Goal: Task Accomplishment & Management: Use online tool/utility

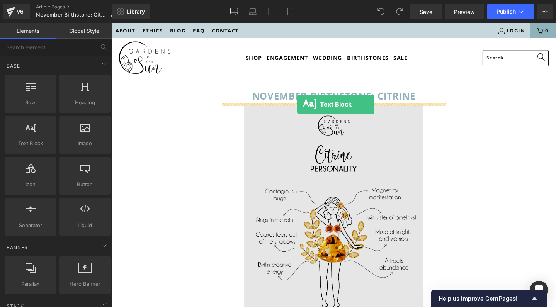
drag, startPoint x: 142, startPoint y: 159, endPoint x: 307, endPoint y: 109, distance: 172.2
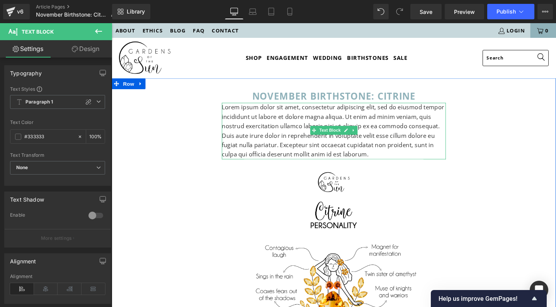
click at [302, 125] on p "Lorem ipsum dolor sit amet, consectetur adipiscing elit, sed do eiusmod tempor …" at bounding box center [346, 137] width 236 height 60
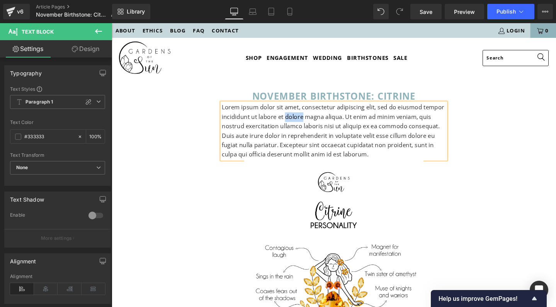
click at [302, 125] on p "Lorem ipsum dolor sit amet, consectetur adipiscing elit, sed do eiusmod tempor …" at bounding box center [346, 137] width 236 height 60
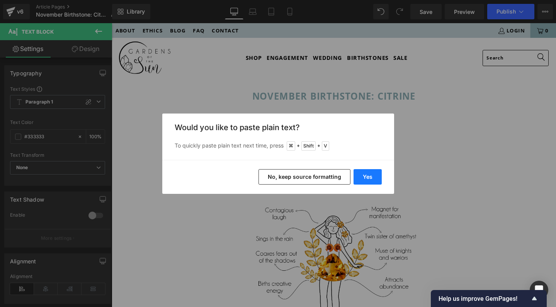
click at [367, 182] on button "Yes" at bounding box center [368, 176] width 28 height 15
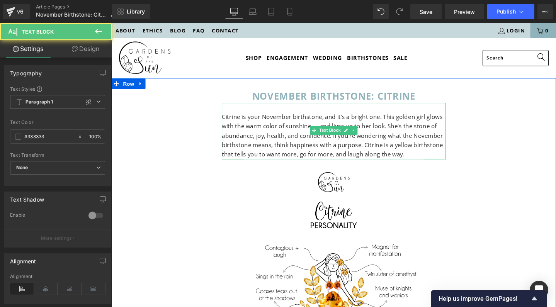
click at [301, 133] on p "Citrine is your November birthstone, and it’s a bright one. This golden girl gl…" at bounding box center [346, 141] width 236 height 49
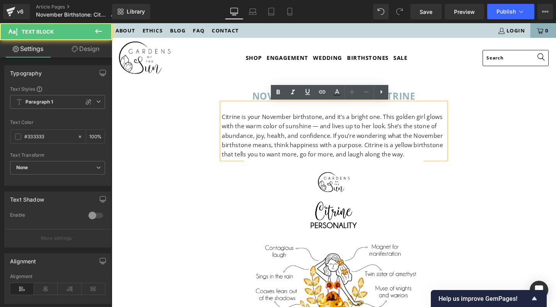
click at [325, 131] on p "Citrine is your November birthstone, and it’s a bright one. This golden girl gl…" at bounding box center [346, 141] width 236 height 49
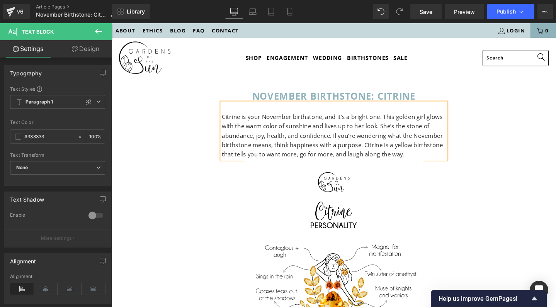
click at [419, 132] on p "Citrine is your November birthstone, and it’s a bright one. This golden girl gl…" at bounding box center [346, 141] width 236 height 49
click at [425, 162] on p "Citrine is your November birthstone, and it’s a bright one. This golden girl gl…" at bounding box center [346, 141] width 236 height 49
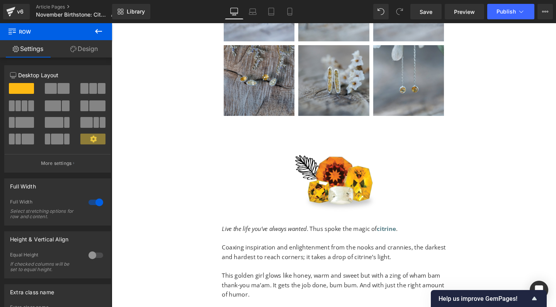
scroll to position [588, 0]
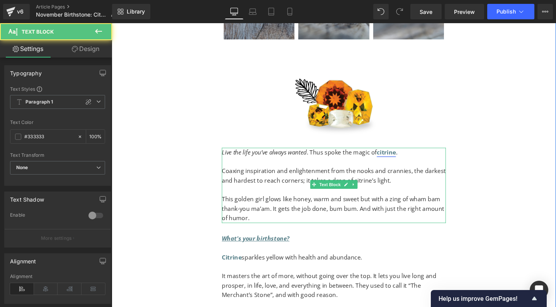
click at [402, 155] on strong "citrine" at bounding box center [401, 159] width 20 height 9
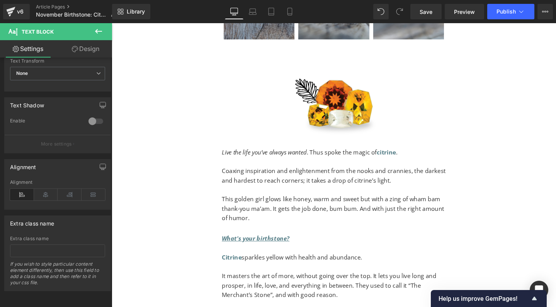
scroll to position [100, 0]
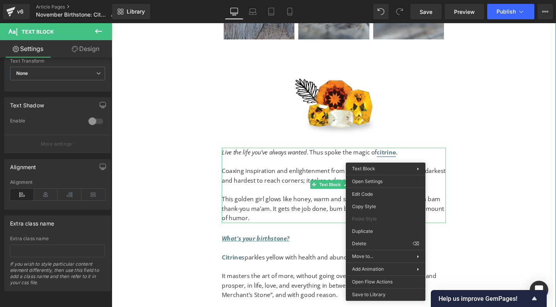
click at [405, 157] on strong "citrine" at bounding box center [401, 159] width 20 height 9
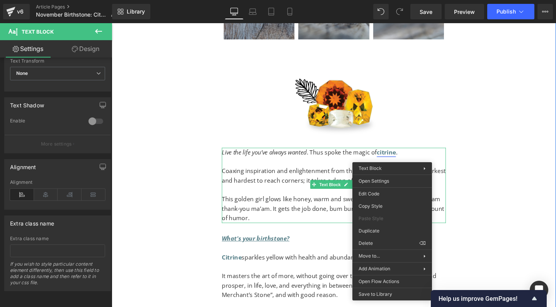
click at [405, 157] on strong "citrine" at bounding box center [401, 159] width 20 height 9
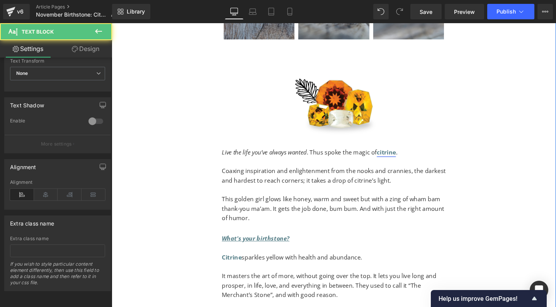
click at [396, 156] on strong "citrine" at bounding box center [401, 159] width 20 height 9
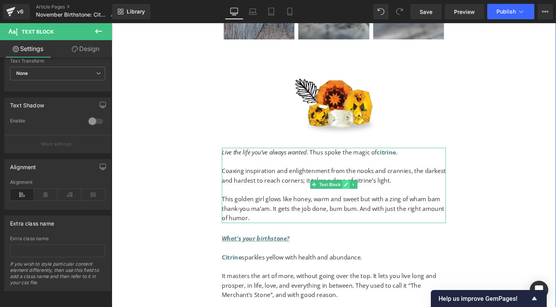
click at [357, 191] on icon at bounding box center [358, 193] width 4 height 4
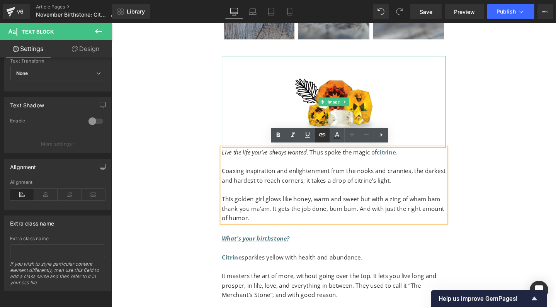
click at [324, 133] on icon at bounding box center [322, 134] width 9 height 9
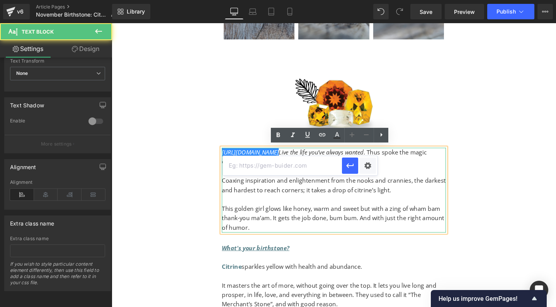
click at [390, 215] on p "This golden girl glows like honey, warm and sweet but with a zing of wham bam t…" at bounding box center [346, 229] width 236 height 30
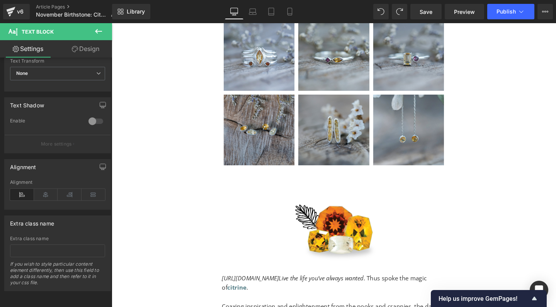
scroll to position [590, 0]
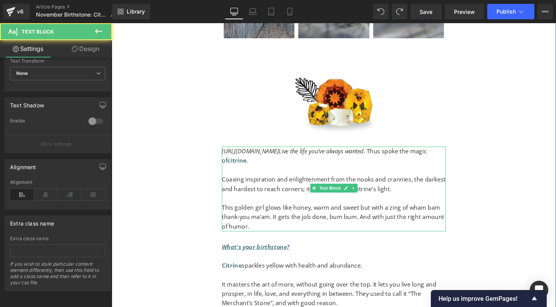
click at [311, 157] on icon "[URL][DOMAIN_NAME] Live the life you’ve always wanted" at bounding box center [302, 157] width 149 height 9
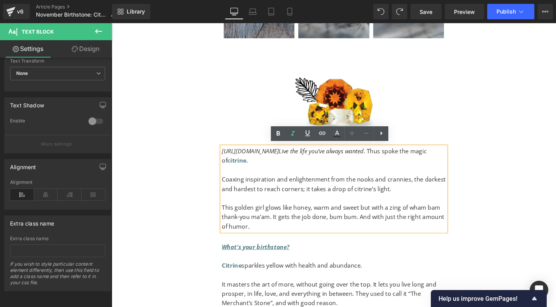
drag, startPoint x: 294, startPoint y: 155, endPoint x: 215, endPoint y: 153, distance: 78.9
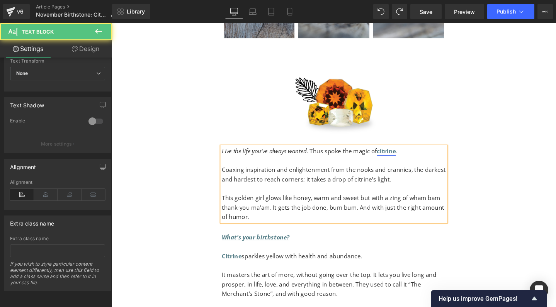
click at [398, 154] on strong "citrine" at bounding box center [401, 157] width 20 height 9
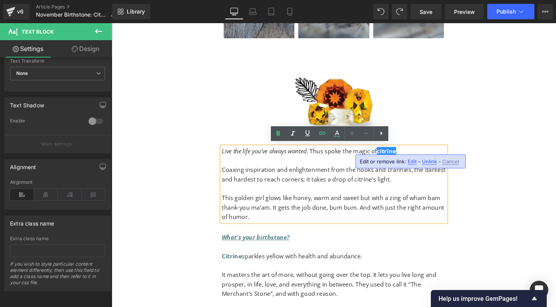
click at [410, 161] on span "Edit" at bounding box center [412, 161] width 9 height 7
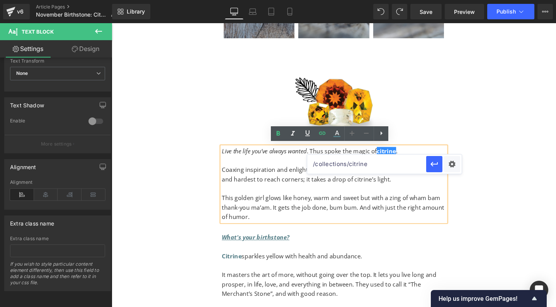
click at [386, 166] on input "/collections/citrine" at bounding box center [366, 164] width 119 height 19
type input "/collections/citrine-jewelry"
click at [435, 166] on icon "button" at bounding box center [434, 164] width 9 height 9
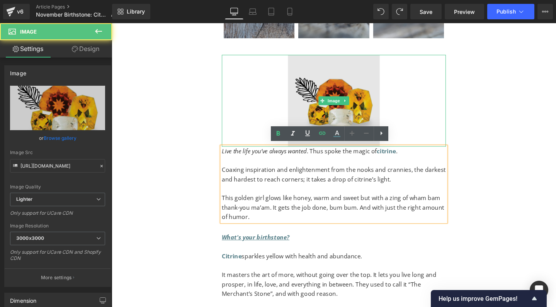
click at [345, 111] on img at bounding box center [345, 104] width 97 height 97
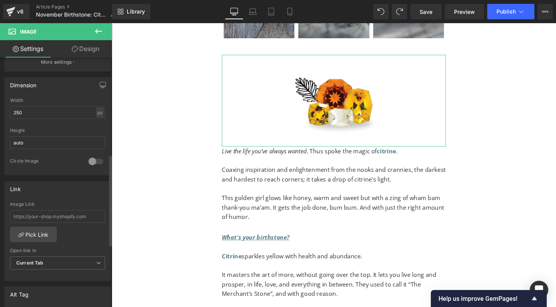
scroll to position [265, 0]
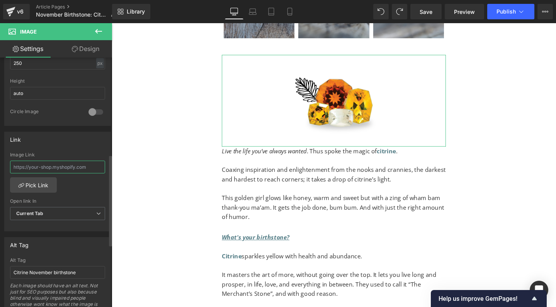
click at [73, 168] on input "text" at bounding box center [57, 167] width 95 height 13
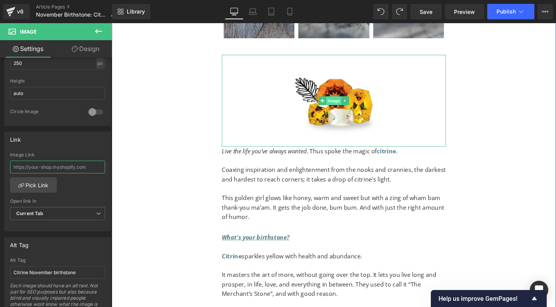
click at [341, 102] on span "Image" at bounding box center [345, 104] width 16 height 9
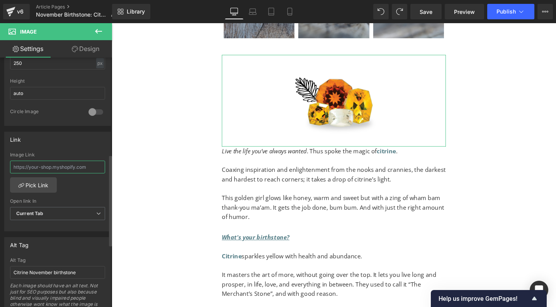
paste input "[URL][DOMAIN_NAME]"
type input "[URL][DOMAIN_NAME]"
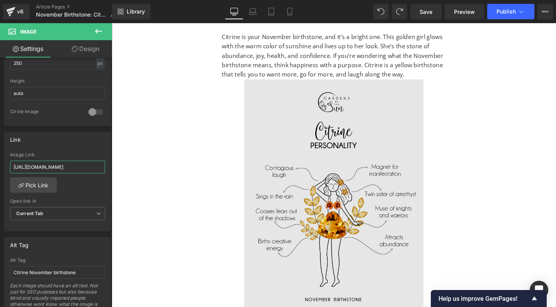
scroll to position [76, 0]
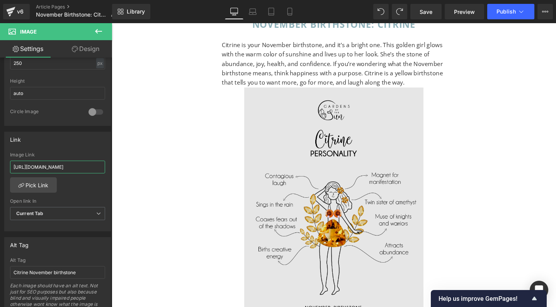
click at [310, 141] on img at bounding box center [345, 216] width 189 height 251
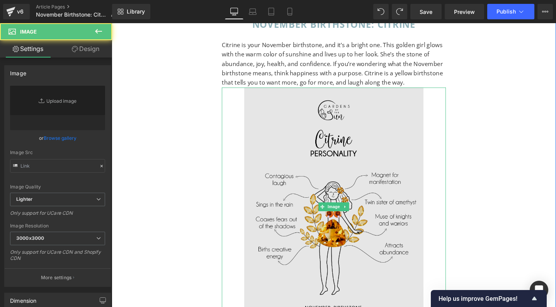
type input "[URL][DOMAIN_NAME]"
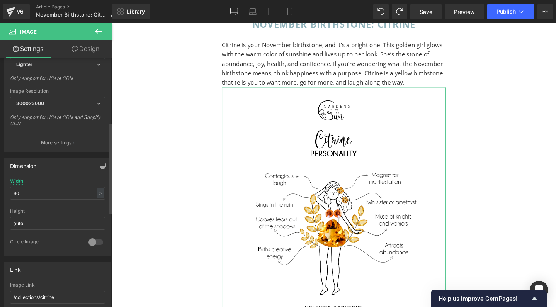
scroll to position [294, 0]
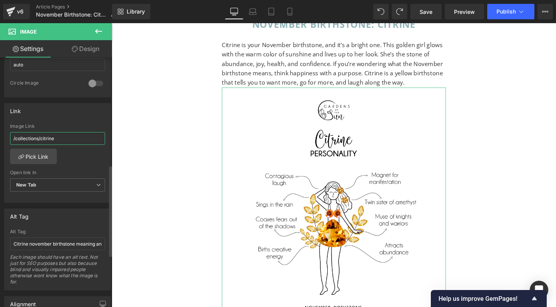
click at [69, 135] on input "/collections/citrine" at bounding box center [57, 138] width 95 height 13
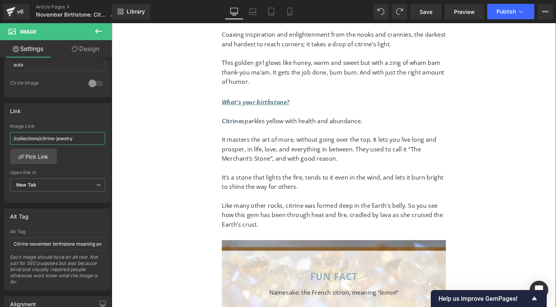
scroll to position [732, 0]
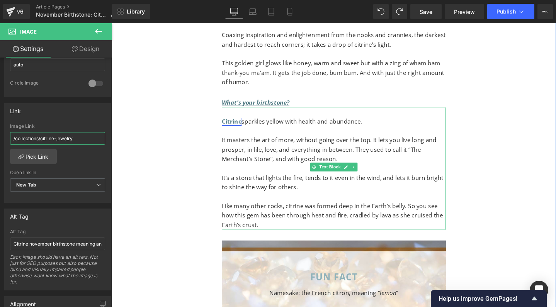
type input "/collections/citrine-jewelry"
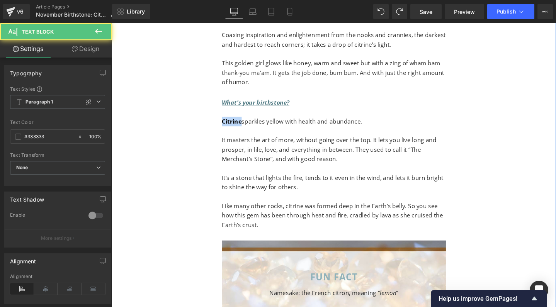
click at [269, 122] on span "sparkles yellow with health and abundance." at bounding box center [311, 126] width 127 height 9
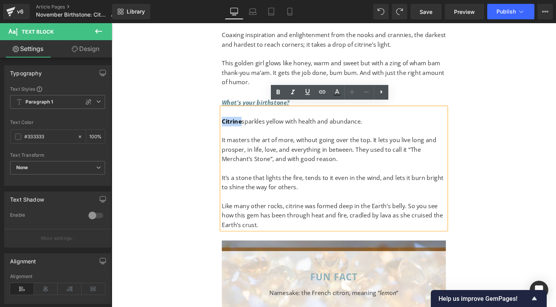
click at [278, 122] on span "sparkles yellow with health and abundance." at bounding box center [311, 126] width 127 height 9
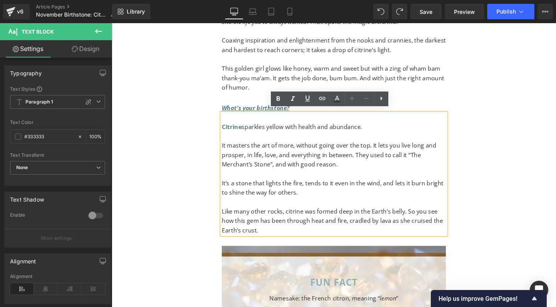
scroll to position [744, 0]
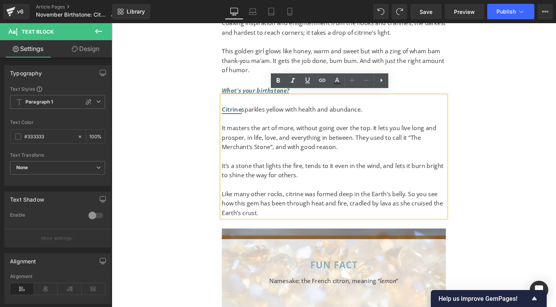
click at [241, 112] on strong "Citrine" at bounding box center [238, 114] width 21 height 9
click at [256, 118] on span "Edit" at bounding box center [255, 118] width 9 height 7
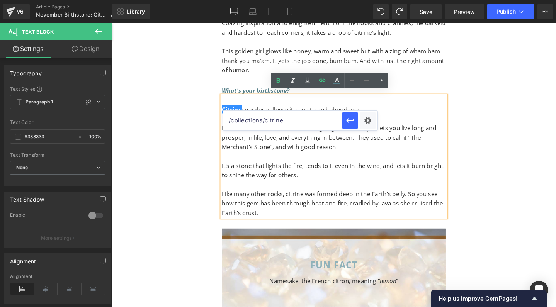
click at [289, 122] on input "/collections/citrine" at bounding box center [282, 120] width 119 height 19
paste input "[URL][DOMAIN_NAME]"
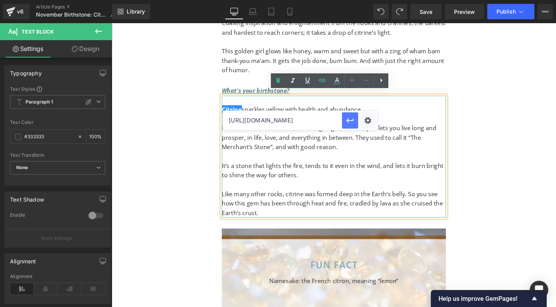
type input "[URL][DOMAIN_NAME]"
click at [348, 121] on icon "button" at bounding box center [349, 120] width 7 height 5
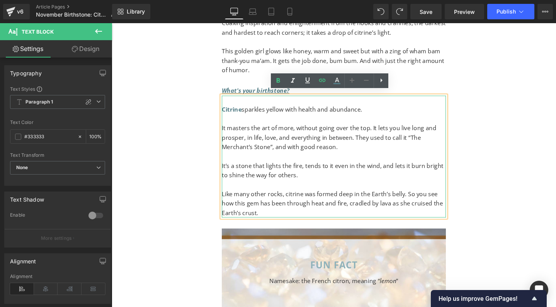
click at [352, 169] on p "It’s a stone that lights the fire, tends to it even in the wind, and lets it bu…" at bounding box center [346, 179] width 236 height 20
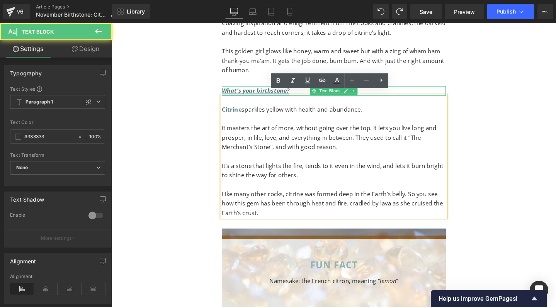
click at [262, 90] on icon "What's your birthstone?" at bounding box center [263, 94] width 71 height 9
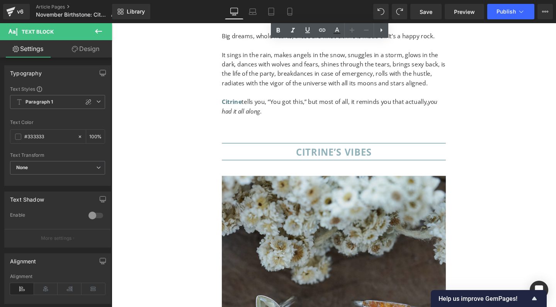
scroll to position [1247, 0]
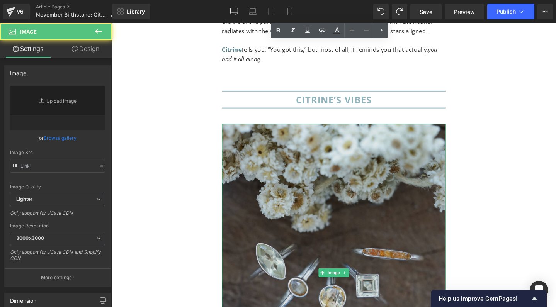
click at [337, 231] on img at bounding box center [346, 286] width 236 height 314
type input "[URL][DOMAIN_NAME]"
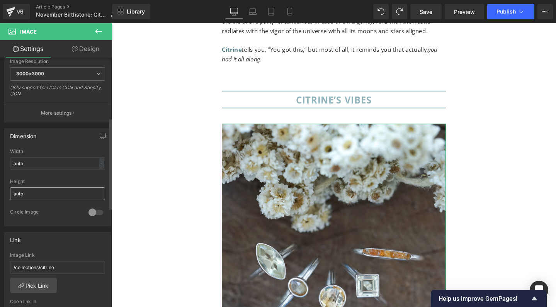
scroll to position [270, 0]
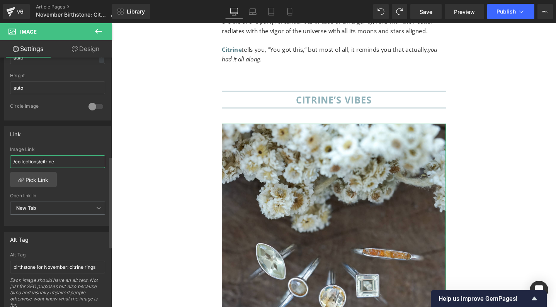
click at [52, 160] on input "/collections/citrine" at bounding box center [57, 161] width 95 height 13
paste input "[URL][DOMAIN_NAME]"
type input "[URL][DOMAIN_NAME]"
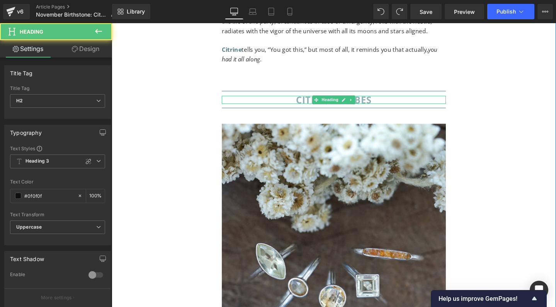
click at [307, 97] on font "CITRINE’S VIBES" at bounding box center [346, 103] width 80 height 13
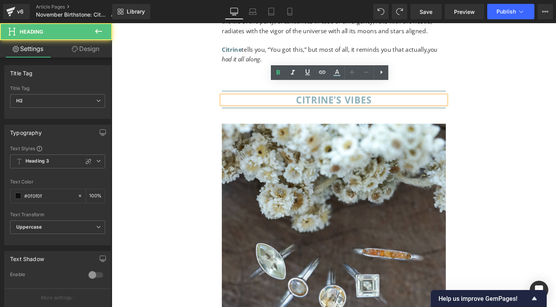
click at [307, 97] on font "CITRINE’S VIBES" at bounding box center [346, 103] width 80 height 13
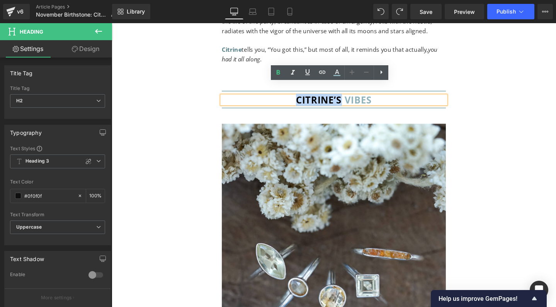
click at [307, 97] on font "CITRINE’S VIBES" at bounding box center [346, 103] width 80 height 13
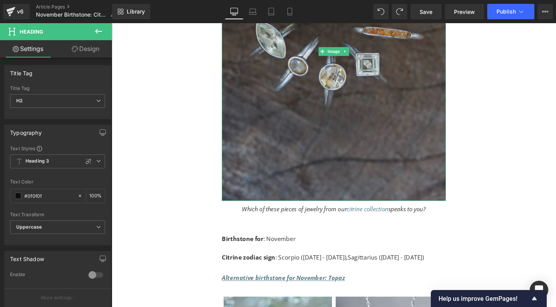
scroll to position [1492, 0]
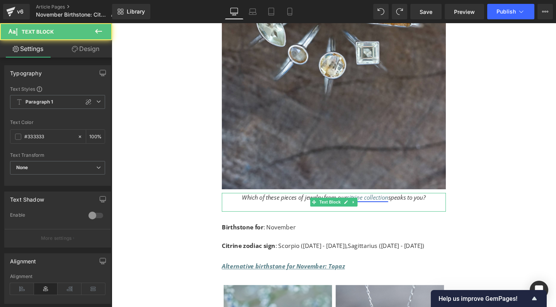
click at [390, 202] on link "citrine collection" at bounding box center [381, 206] width 44 height 9
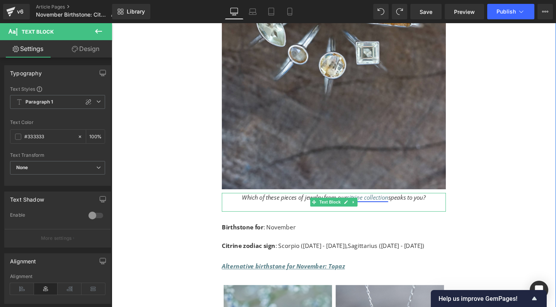
click at [374, 202] on link "citrine collection" at bounding box center [381, 206] width 44 height 9
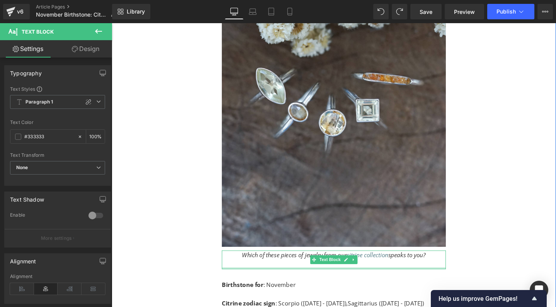
scroll to position [1427, 0]
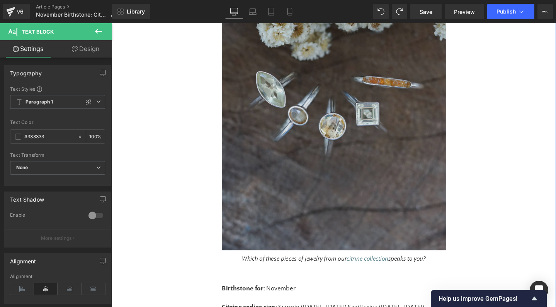
click at [378, 205] on img at bounding box center [346, 105] width 236 height 314
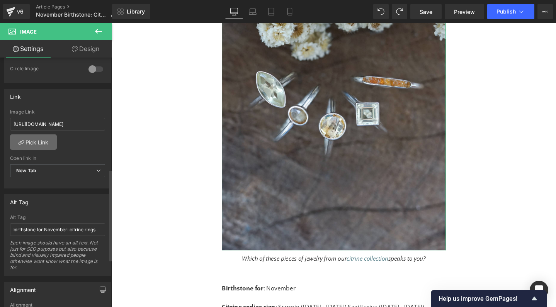
scroll to position [312, 0]
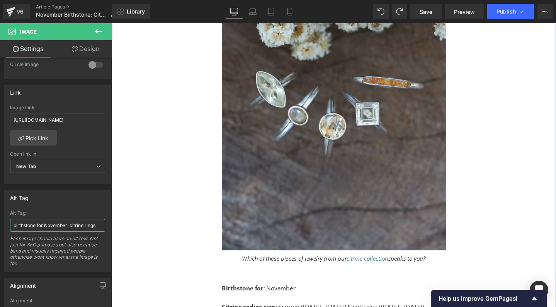
drag, startPoint x: 193, startPoint y: 250, endPoint x: 133, endPoint y: 248, distance: 59.6
click at [79, 229] on input "birthstone for November: citrine rings" at bounding box center [57, 225] width 95 height 13
click at [82, 226] on input "birthstone for November: citrine rings" at bounding box center [57, 225] width 95 height 13
type input "birthstone for November: citrine gemstone rings"
click at [365, 275] on icon at bounding box center [365, 276] width 1 height 3
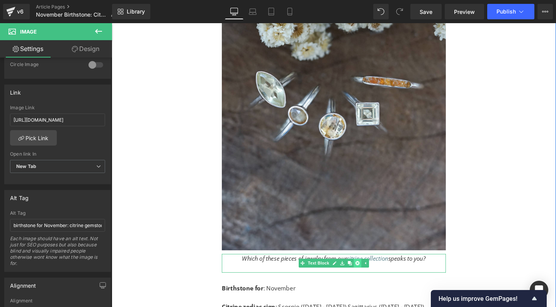
click at [369, 274] on icon at bounding box center [370, 276] width 4 height 4
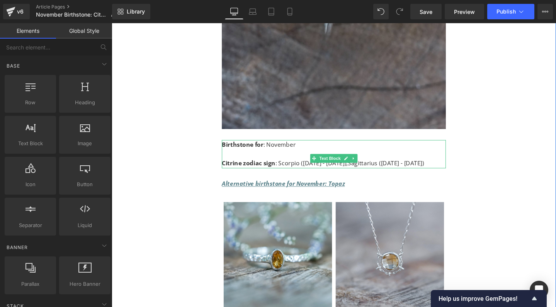
scroll to position [1563, 0]
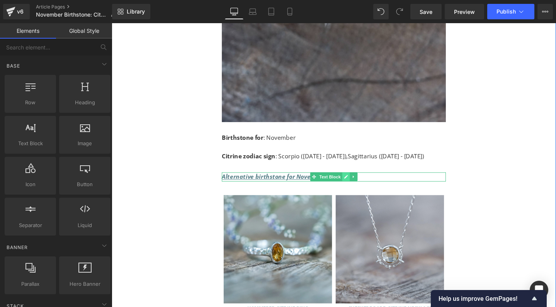
click at [358, 182] on icon at bounding box center [358, 184] width 4 height 5
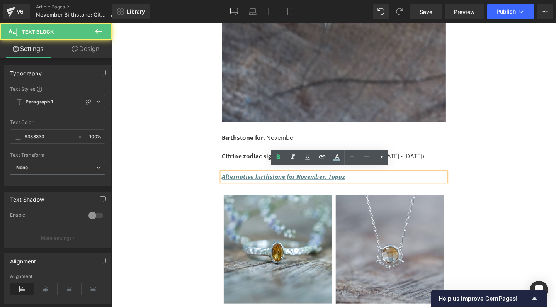
click at [364, 180] on p "Alternative birthstone for November: Topaz" at bounding box center [346, 185] width 236 height 10
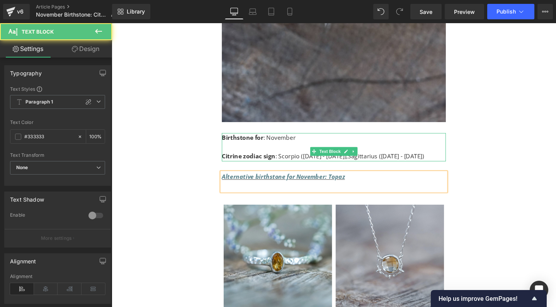
click at [312, 158] on p "Citrine zodiac sign : Scorpio ([DATE] - [DATE]), Sagittarius ([DATE] - [DATE])" at bounding box center [346, 163] width 236 height 10
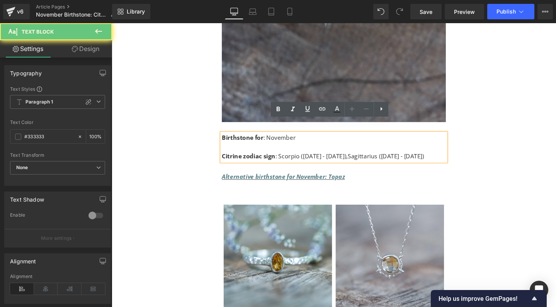
click at [306, 158] on p "Citrine zodiac sign : Scorpio ([DATE] - [DATE]), Sagittarius ([DATE] - [DATE])" at bounding box center [346, 163] width 236 height 10
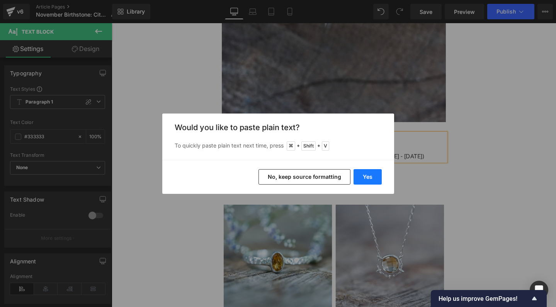
click at [374, 181] on button "Yes" at bounding box center [368, 176] width 28 height 15
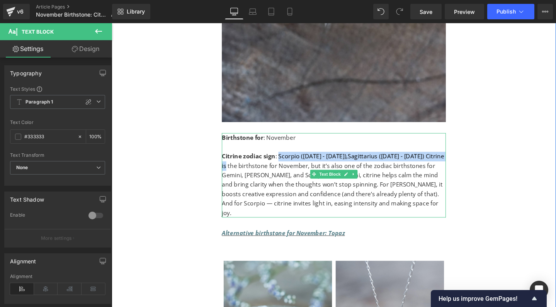
drag, startPoint x: 305, startPoint y: 159, endPoint x: 285, endPoint y: 151, distance: 21.5
click at [285, 158] on p "Citrine zodiac sign : Scorpio ([DATE] - [DATE]), Sagittarius ([DATE] - [DATE]) …" at bounding box center [346, 192] width 236 height 69
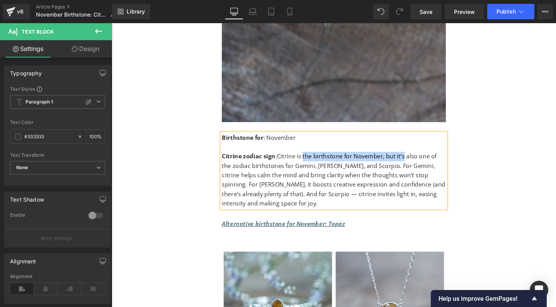
drag, startPoint x: 312, startPoint y: 149, endPoint x: 418, endPoint y: 150, distance: 106.3
click at [418, 159] on span "Citrine is the birthstone for November, but it’s also one of the zodiac birthst…" at bounding box center [345, 188] width 235 height 58
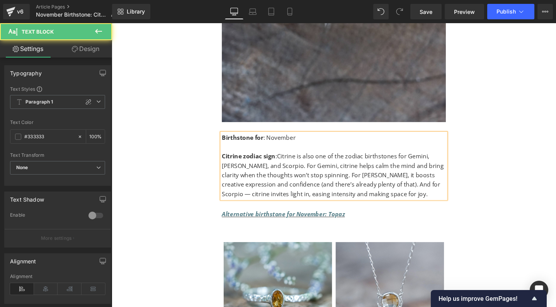
click at [410, 179] on span "Citrine is also one of the zodiac birthstones for Gemini, [PERSON_NAME], and Sc…" at bounding box center [344, 183] width 233 height 48
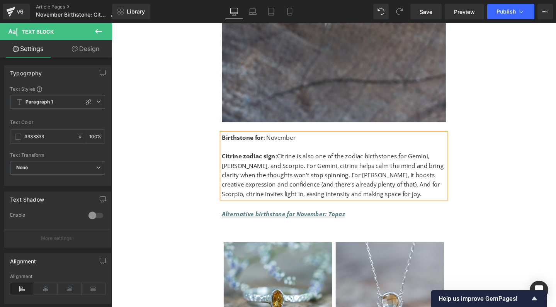
click at [329, 169] on span "Citrine is also one of the zodiac birthstones for Gemini, [PERSON_NAME], and Sc…" at bounding box center [344, 183] width 233 height 48
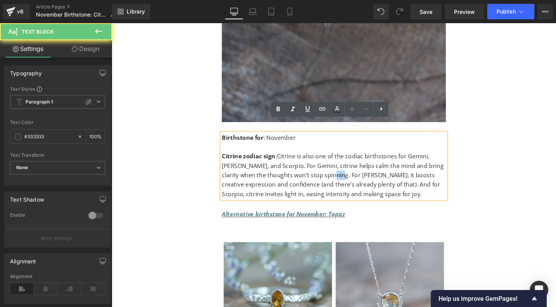
click at [329, 169] on span "Citrine is also one of the zodiac birthstones for Gemini, [PERSON_NAME], and Sc…" at bounding box center [344, 183] width 233 height 48
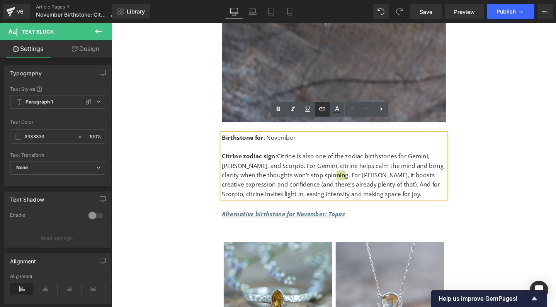
click at [321, 108] on icon at bounding box center [322, 108] width 9 height 9
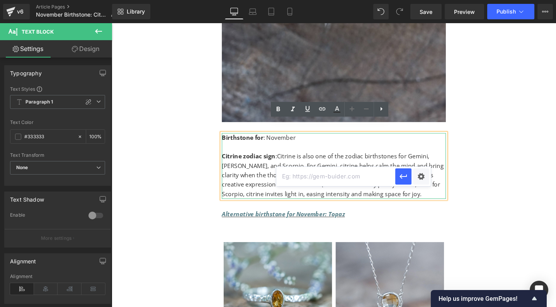
click at [317, 179] on input "text" at bounding box center [335, 176] width 119 height 19
paste input "[URL][DOMAIN_NAME][PERSON_NAME]"
type input "[URL][DOMAIN_NAME][PERSON_NAME]"
click at [403, 174] on icon "button" at bounding box center [403, 176] width 9 height 9
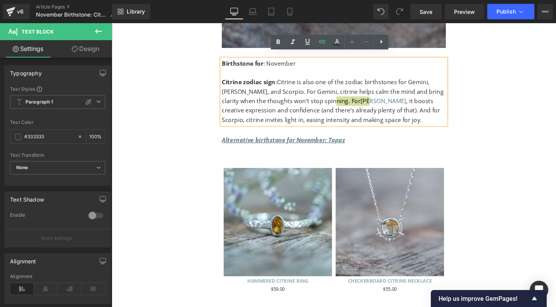
scroll to position [1640, 0]
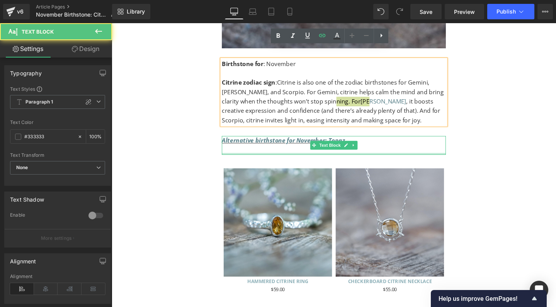
click at [298, 160] on div at bounding box center [346, 161] width 236 height 2
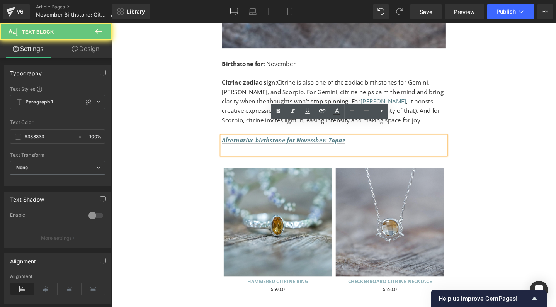
click at [297, 152] on p at bounding box center [346, 157] width 236 height 10
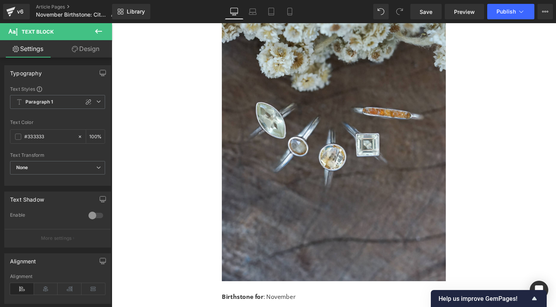
scroll to position [1222, 0]
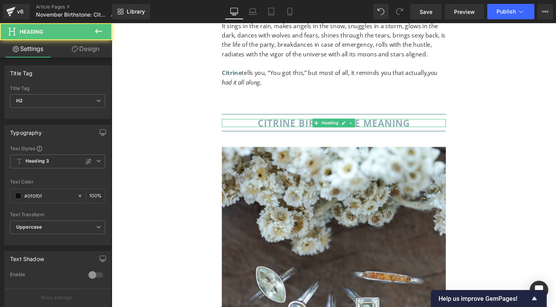
click at [422, 122] on font "citrine birthstone meaning" at bounding box center [345, 128] width 160 height 13
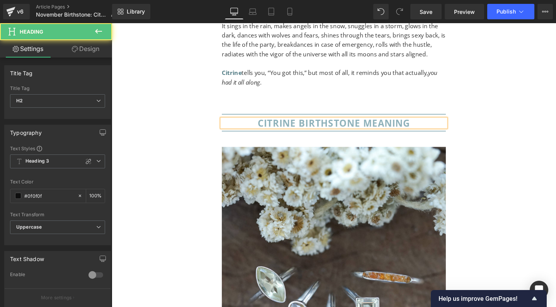
click at [423, 122] on font "citrine birthstone meaning" at bounding box center [345, 128] width 160 height 13
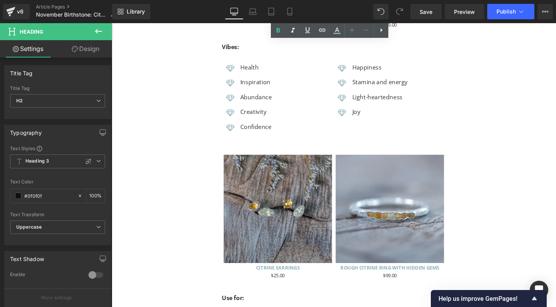
scroll to position [2423, 0]
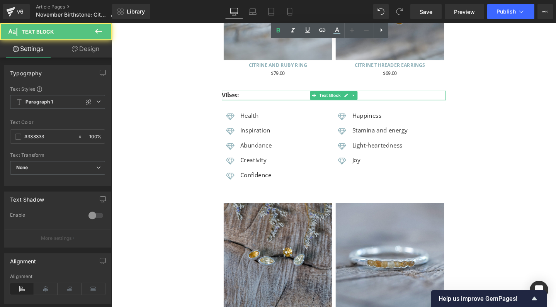
click at [236, 95] on b "Vibes:" at bounding box center [237, 99] width 18 height 9
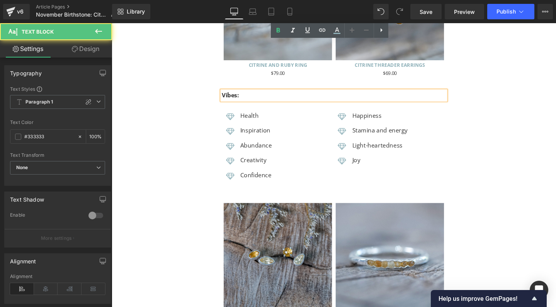
click at [236, 95] on b "Vibes:" at bounding box center [237, 99] width 18 height 9
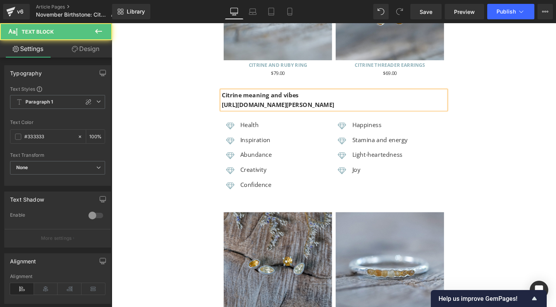
click at [268, 105] on b "[URL][DOMAIN_NAME][PERSON_NAME]" at bounding box center [287, 109] width 118 height 9
click at [232, 104] on p at bounding box center [346, 109] width 236 height 10
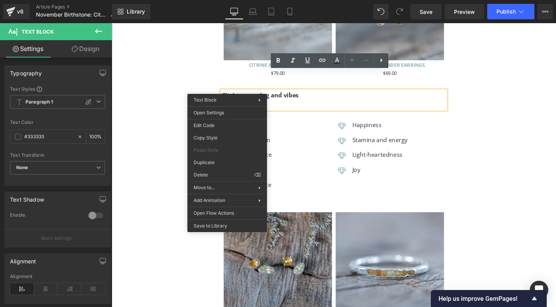
click at [317, 104] on p at bounding box center [346, 109] width 236 height 10
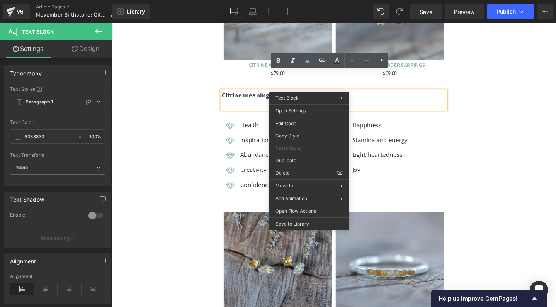
click at [317, 104] on p at bounding box center [346, 109] width 236 height 10
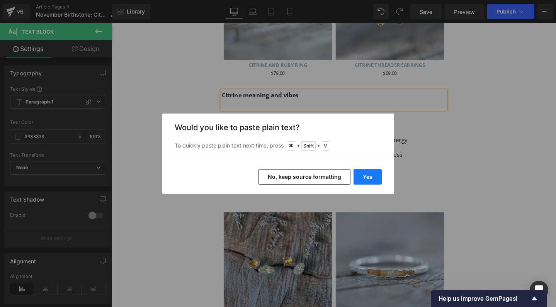
click at [370, 175] on button "Yes" at bounding box center [368, 176] width 28 height 15
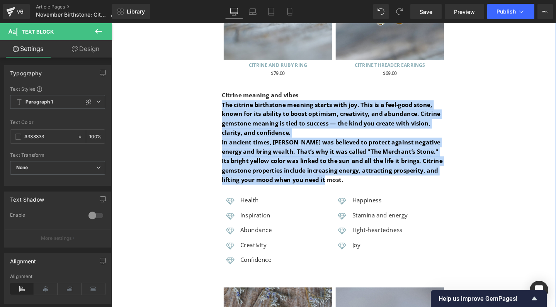
drag, startPoint x: 338, startPoint y: 168, endPoint x: 226, endPoint y: 86, distance: 138.6
click at [226, 86] on div "NOVEMBER BIRTHSTONE: Citrine Heading Citrine is your November birthstone, and i…" at bounding box center [346, 205] width 468 height 5095
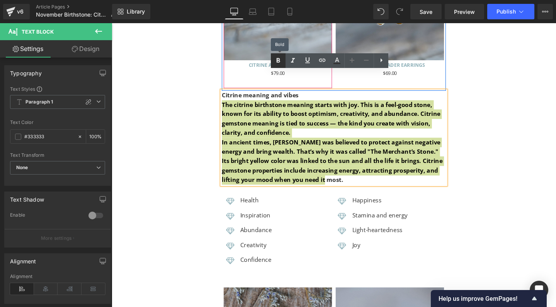
click at [276, 59] on icon at bounding box center [278, 60] width 9 height 9
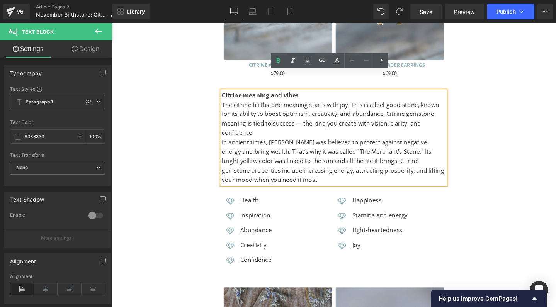
click at [314, 107] on p "The citrine birthstone meaning starts with joy. This is a feel-good stone, know…" at bounding box center [346, 123] width 236 height 39
click at [398, 104] on p "The citrine birthstone meaning starts with joy. This is a feel-good stone, know…" at bounding box center [346, 123] width 236 height 39
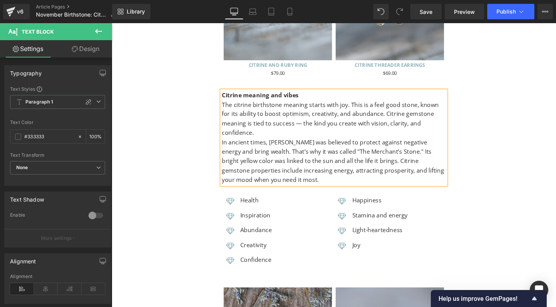
click at [338, 104] on p "The citrine birthstone meaning starts with joy. This is a feel good stone, know…" at bounding box center [346, 123] width 236 height 39
click at [388, 104] on p "The citrine birthstone meaning starts with joy. This is a feel good stone, know…" at bounding box center [346, 123] width 236 height 39
click at [311, 107] on p "The citrine birthstone meaning starts with joy. This is a feel good stone, know…" at bounding box center [346, 123] width 236 height 39
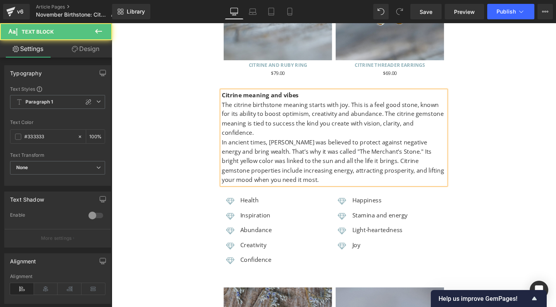
click at [285, 107] on p "The citrine birthstone meaning starts with joy. This is a feel good stone, know…" at bounding box center [346, 123] width 236 height 39
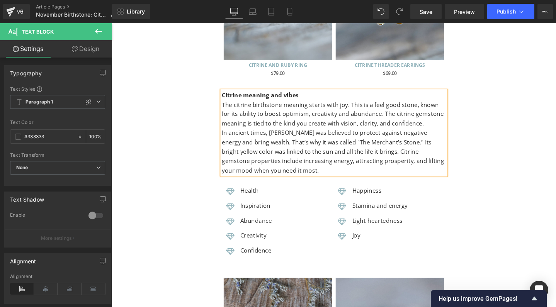
click at [303, 107] on p "The citrine birthstone meaning starts with joy. This is a feel good stone, know…" at bounding box center [346, 119] width 236 height 30
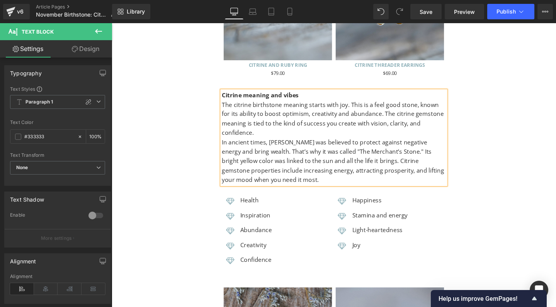
click at [419, 107] on p "The citrine birthstone meaning starts with joy. This is a feel good stone, know…" at bounding box center [346, 123] width 236 height 39
click at [228, 144] on p "In ancient times, [PERSON_NAME] was believed to protect against negative energy…" at bounding box center [346, 168] width 236 height 49
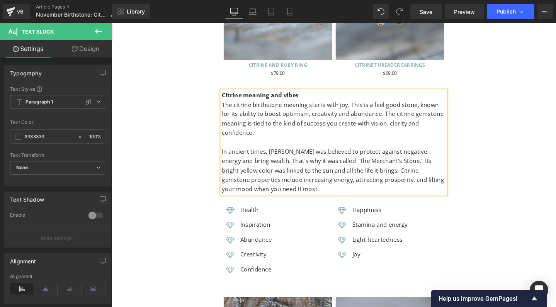
click at [383, 154] on p "In ancient times, [PERSON_NAME] was believed to protect against negative energy…" at bounding box center [346, 178] width 236 height 49
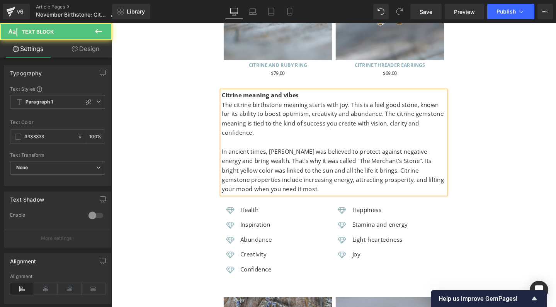
click at [340, 168] on p "In ancient times, [PERSON_NAME] was believed to protect against negative energy…" at bounding box center [346, 178] width 236 height 49
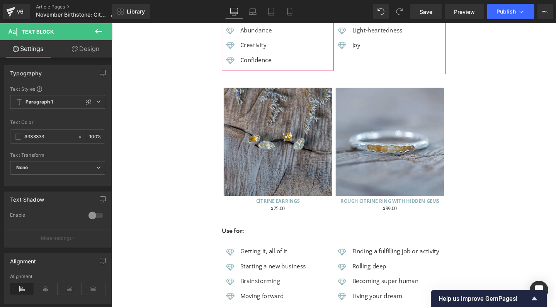
scroll to position [2694, 0]
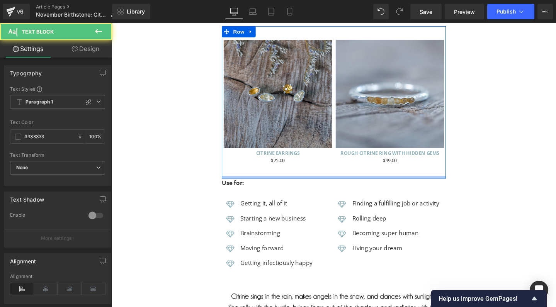
click at [112, 23] on div at bounding box center [112, 23] width 0 height 0
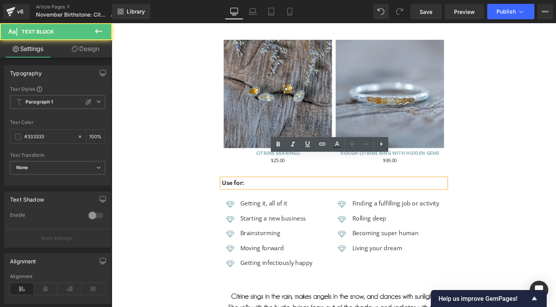
click at [237, 187] on b "Use for:" at bounding box center [240, 191] width 24 height 9
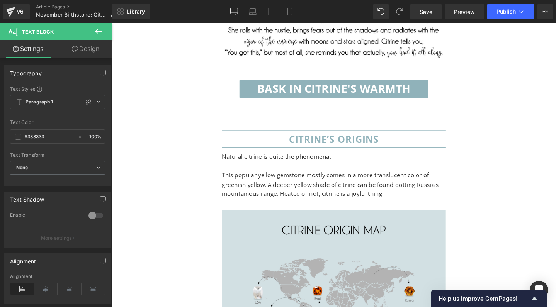
scroll to position [2988, 0]
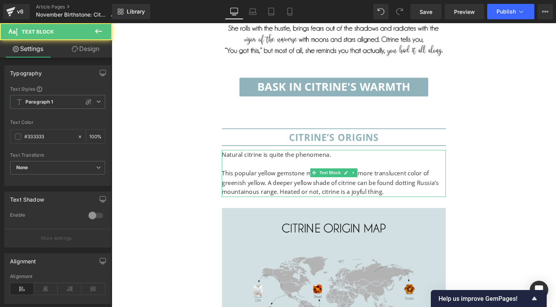
click at [311, 177] on p "This popular yellow gemstone mostly comes in a more translucent color of greeni…" at bounding box center [346, 192] width 236 height 30
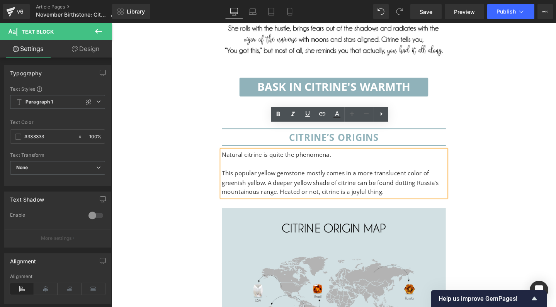
click at [300, 177] on p "This popular yellow gemstone mostly comes in a more translucent color of greeni…" at bounding box center [346, 192] width 236 height 30
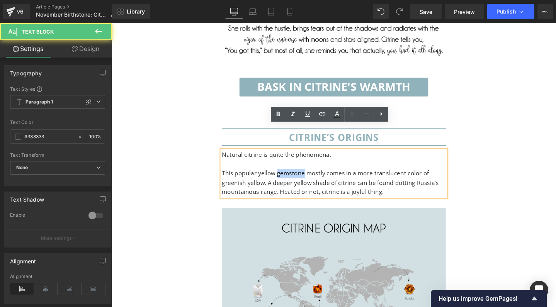
click at [300, 177] on p "This popular yellow gemstone mostly comes in a more translucent color of greeni…" at bounding box center [346, 192] width 236 height 30
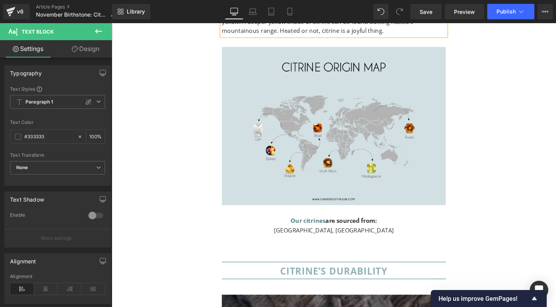
scroll to position [3281, 0]
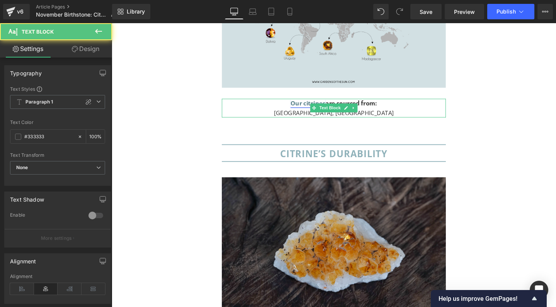
click at [305, 103] on link "Our citrines" at bounding box center [318, 107] width 37 height 9
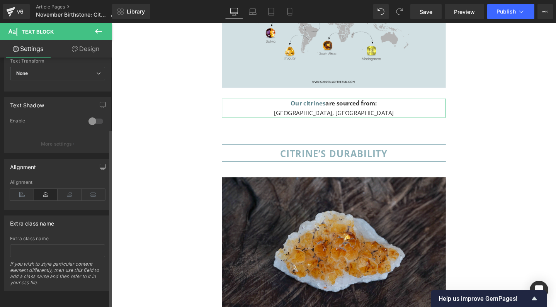
scroll to position [0, 0]
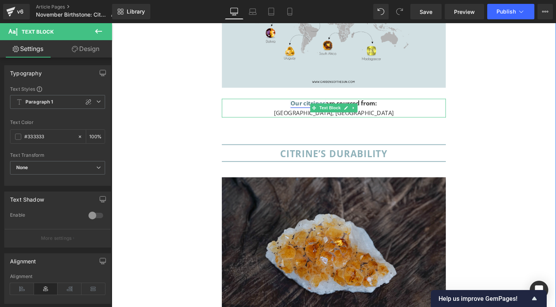
click at [311, 103] on link "Our citrines" at bounding box center [318, 107] width 37 height 9
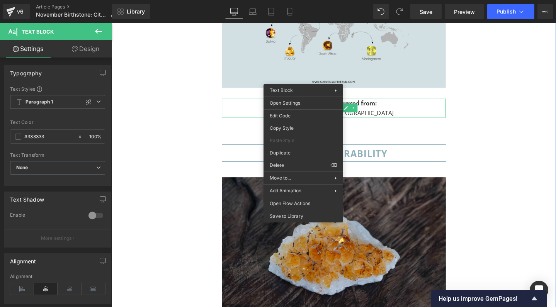
click at [311, 103] on link "Our citrines" at bounding box center [318, 107] width 37 height 9
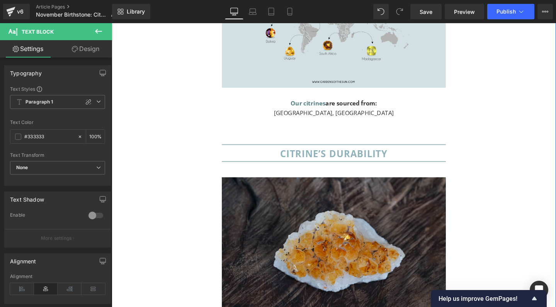
click at [459, 113] on p "[GEOGRAPHIC_DATA], [GEOGRAPHIC_DATA]" at bounding box center [346, 118] width 236 height 10
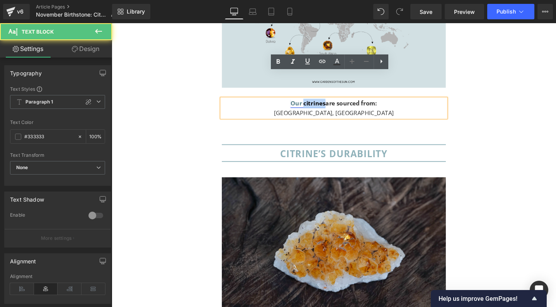
click at [329, 103] on link "Our citrines" at bounding box center [318, 107] width 37 height 9
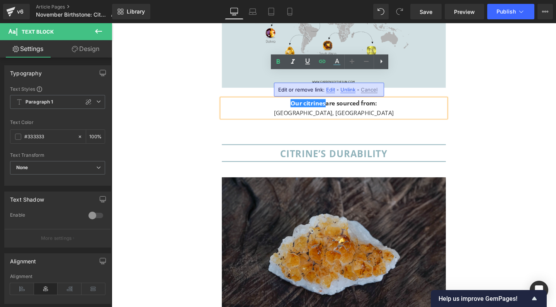
click at [328, 89] on span "Edit" at bounding box center [330, 90] width 9 height 7
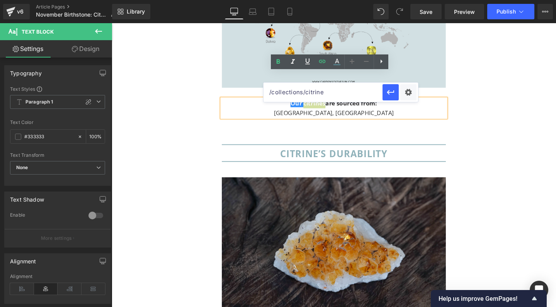
click at [335, 90] on input "/collections/citrine" at bounding box center [323, 92] width 119 height 19
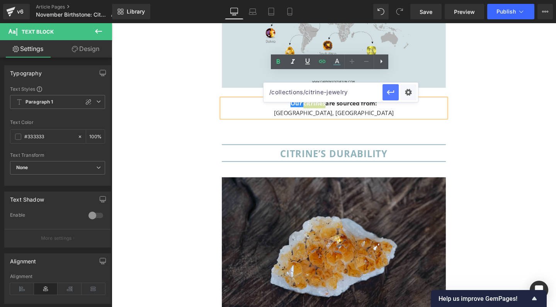
type input "/collections/citrine-jewelry"
click at [393, 92] on icon "button" at bounding box center [390, 92] width 9 height 9
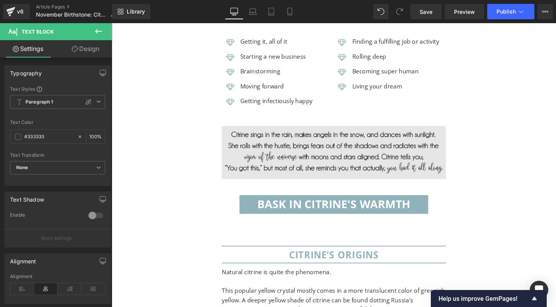
scroll to position [2865, 0]
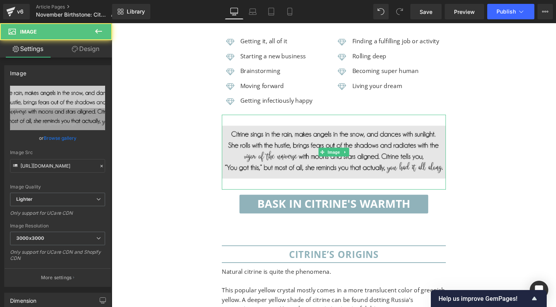
click at [322, 145] on img at bounding box center [346, 158] width 236 height 79
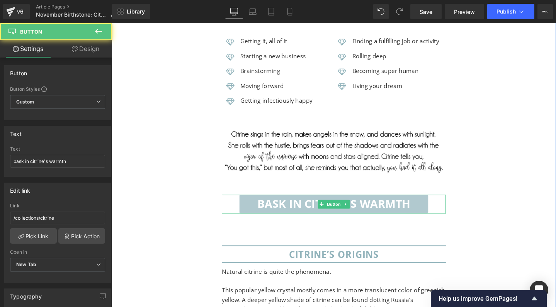
click at [309, 209] on span "bask in citrine's warmth" at bounding box center [345, 213] width 161 height 9
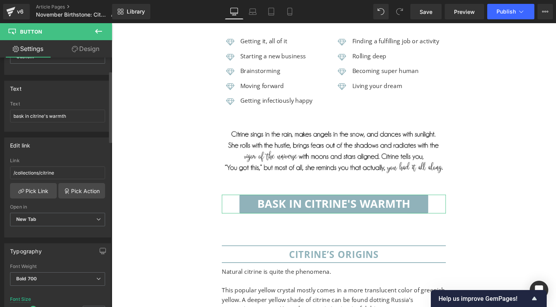
scroll to position [46, 0]
click at [60, 174] on input "/collections/citrine" at bounding box center [57, 172] width 95 height 13
type input "/collections/citrine-jewelry"
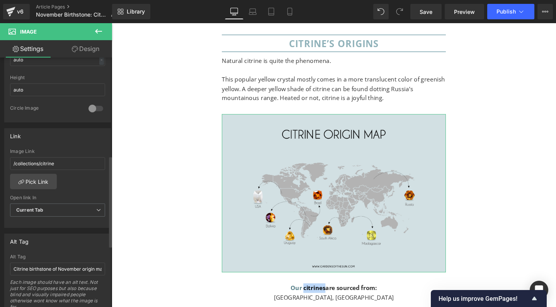
scroll to position [270, 0]
click at [59, 161] on input "/collections/citrine" at bounding box center [57, 162] width 95 height 13
type input "/collections/citrine-jewelry"
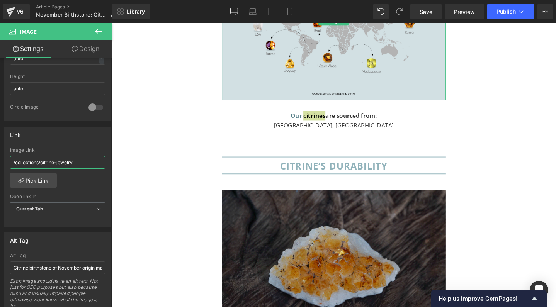
scroll to position [3291, 0]
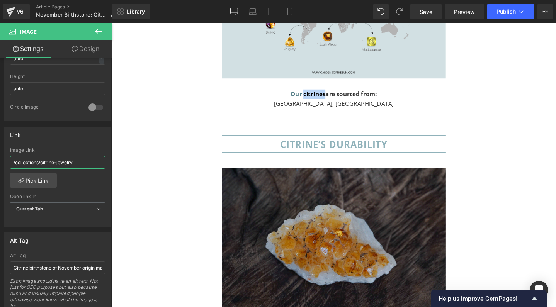
click at [356, 201] on img at bounding box center [346, 254] width 236 height 157
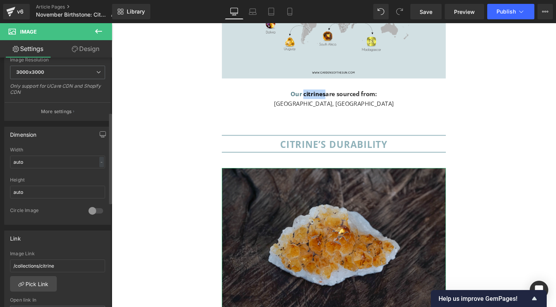
scroll to position [167, 0]
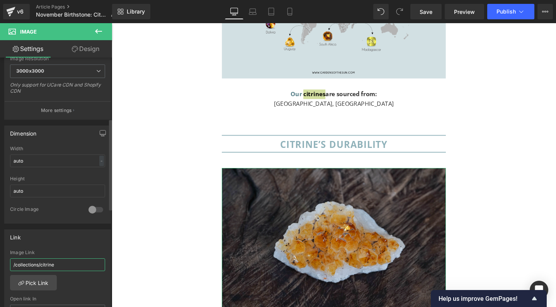
click at [65, 270] on input "/collections/citrine" at bounding box center [57, 265] width 95 height 13
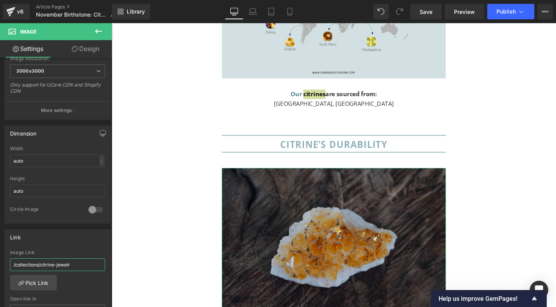
type input "/collections/citrine-jewelry"
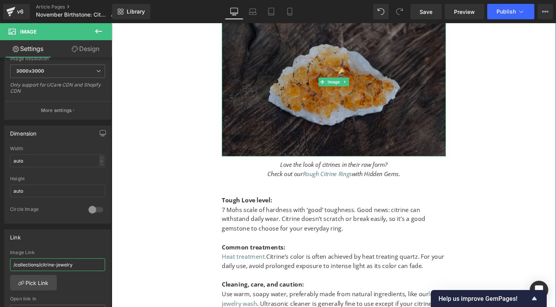
scroll to position [3492, 0]
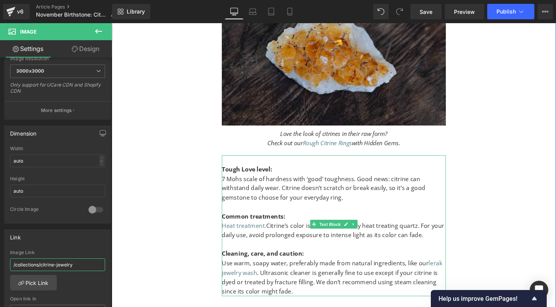
click at [234, 182] on p "7 Mohs scale of hardness with ‘good’ toughness. Good news: citrine can withstan…" at bounding box center [346, 197] width 236 height 30
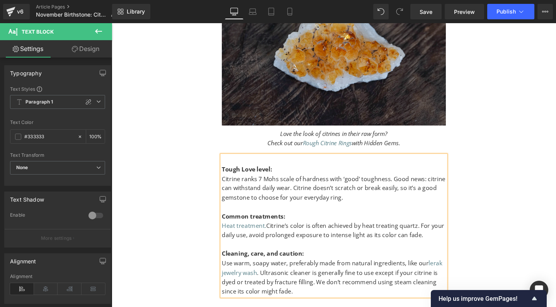
click at [270, 182] on p "Citrine ranks 7 Mohs scale of hardness with ‘good’ toughness. Good news: citrin…" at bounding box center [346, 197] width 236 height 30
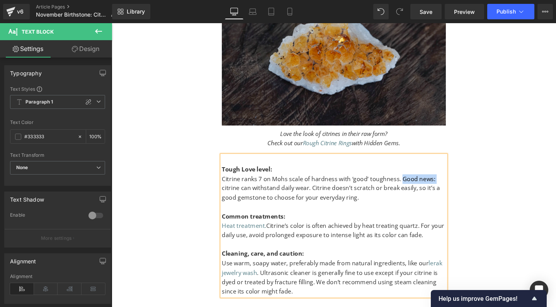
drag, startPoint x: 415, startPoint y: 158, endPoint x: 453, endPoint y: 157, distance: 38.3
click at [453, 182] on p "Citrine ranks 7 on Mohs scale of hardness with ‘good’ toughness. Good news: cit…" at bounding box center [346, 197] width 236 height 30
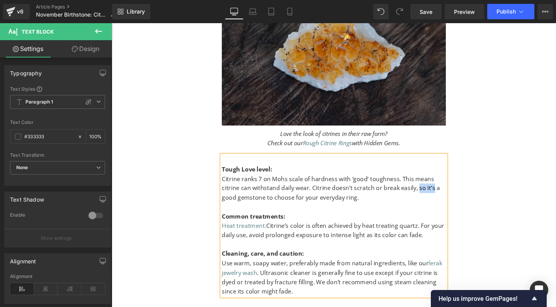
drag, startPoint x: 451, startPoint y: 165, endPoint x: 233, endPoint y: 176, distance: 218.2
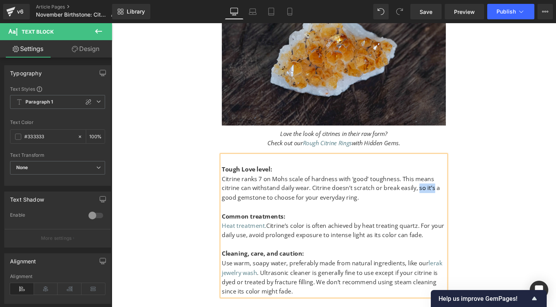
click at [233, 182] on p "Citrine ranks 7 on Mohs scale of hardness with ‘good’ toughness. This means cit…" at bounding box center [346, 197] width 236 height 30
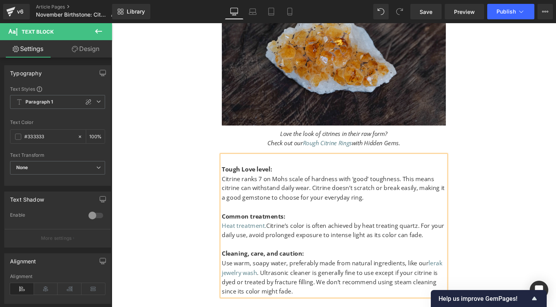
click at [256, 222] on strong "Common treatments:" at bounding box center [261, 226] width 67 height 9
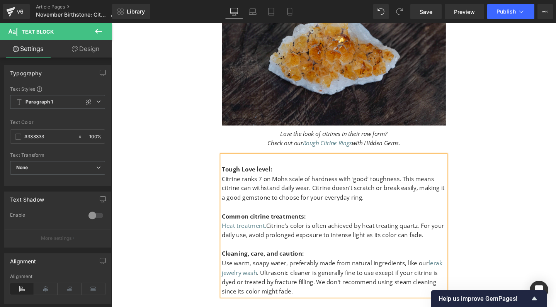
click at [306, 262] on strong "Cleaning, care, and caution:" at bounding box center [271, 266] width 87 height 9
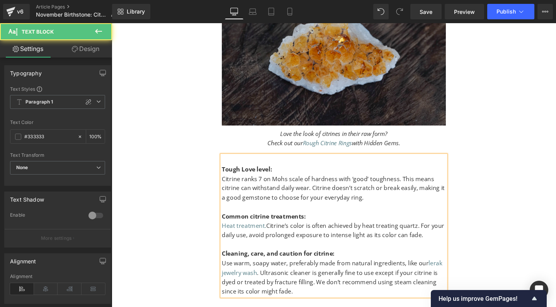
click at [296, 271] on p "Use warm, soapy water, preferably made from natural ingredients, like our lerak…" at bounding box center [346, 290] width 236 height 39
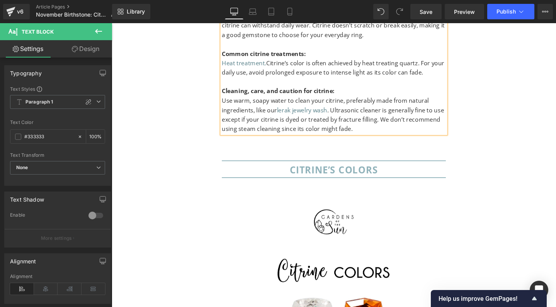
scroll to position [3663, 0]
click at [344, 174] on span "Heading" at bounding box center [341, 178] width 21 height 9
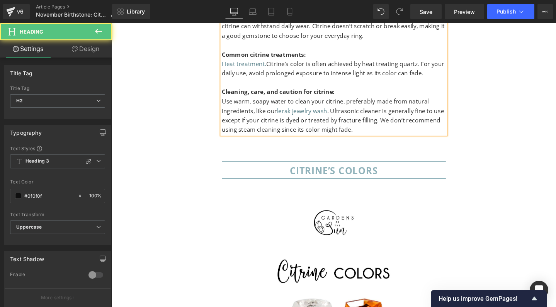
click at [382, 172] on font "CITRINE’S colors" at bounding box center [345, 178] width 93 height 13
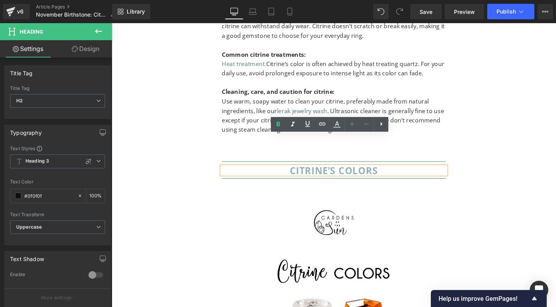
click at [347, 172] on font "CITRINE’S colors" at bounding box center [345, 178] width 93 height 13
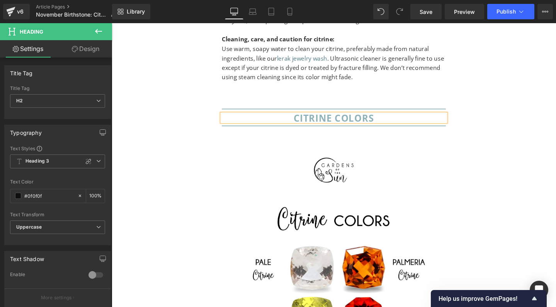
scroll to position [3849, 0]
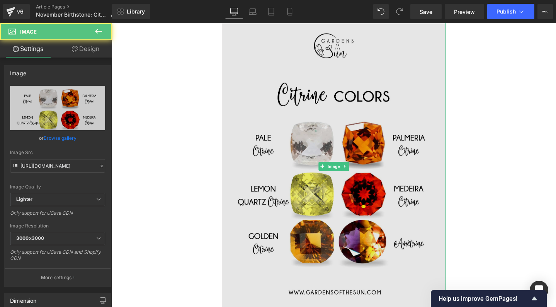
click at [322, 223] on img at bounding box center [346, 174] width 236 height 314
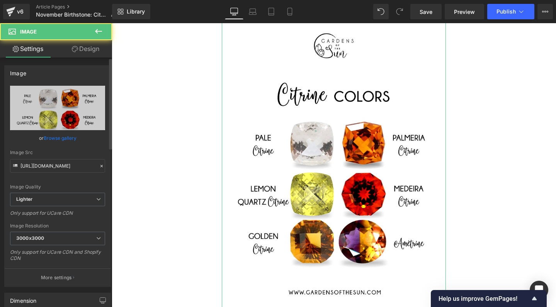
scroll to position [155, 0]
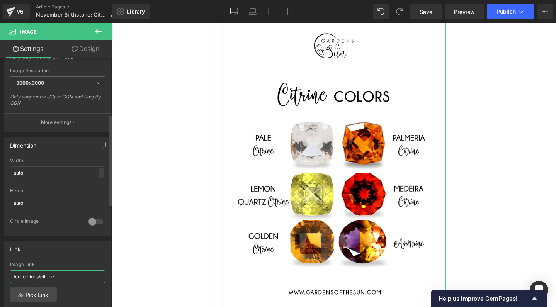
click at [63, 275] on input "/collections/citrine" at bounding box center [57, 276] width 95 height 13
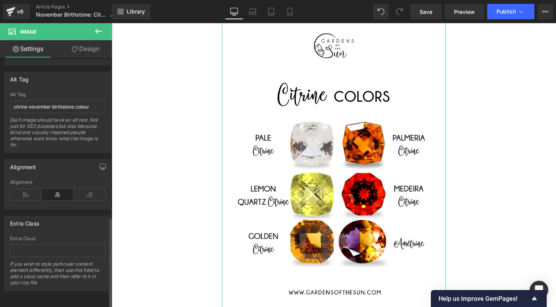
scroll to position [436, 0]
type input "/collections/citrine-jewelry"
drag, startPoint x: 78, startPoint y: 102, endPoint x: 108, endPoint y: 106, distance: 30.4
click at [108, 106] on div "Alt Tag citrine november birthstone colour Alt Tag citrine november birthstone …" at bounding box center [58, 110] width 116 height 88
type input "citrine november birthstone color"
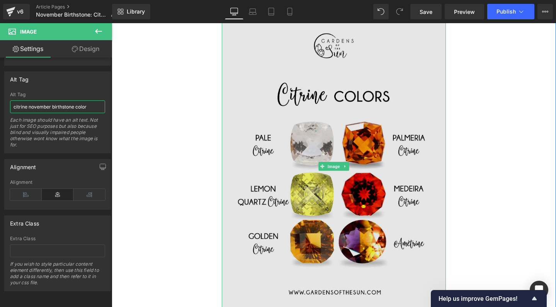
scroll to position [4008, 0]
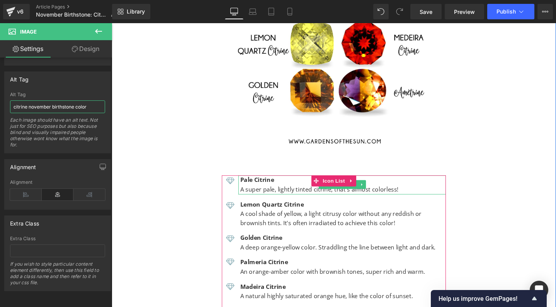
click at [413, 194] on p "A super pale, lightly tinted citrine, that's almost colorless!" at bounding box center [355, 199] width 216 height 10
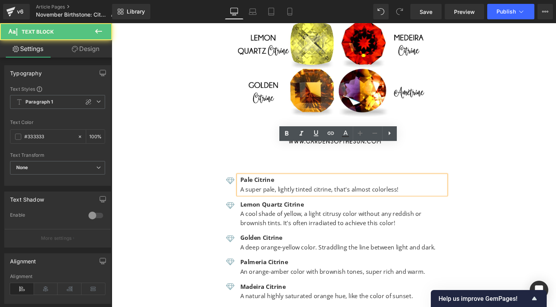
click at [406, 194] on p "A super pale, lightly tinted citrine, that's almost colorless!" at bounding box center [355, 199] width 216 height 10
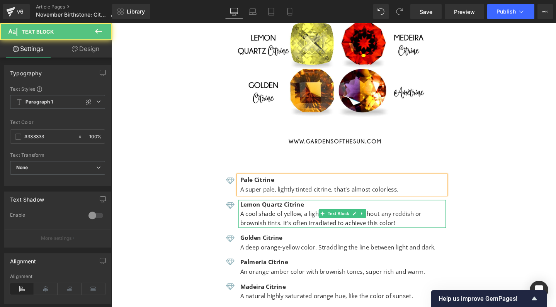
click at [407, 219] on p "A cool shade of yellow, a light citrusy color without any reddish or brownish t…" at bounding box center [355, 229] width 216 height 20
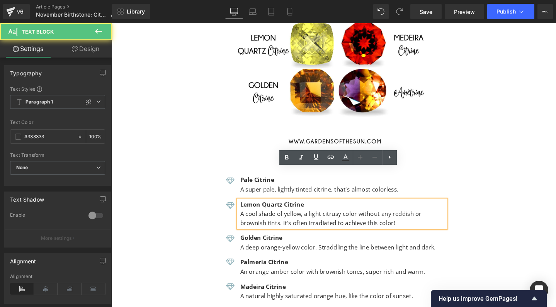
click at [402, 219] on p "A cool shade of yellow, a light citrusy color without any reddish or brownish t…" at bounding box center [355, 229] width 216 height 20
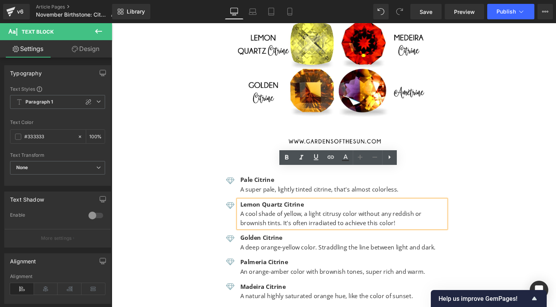
click at [413, 219] on p "A cool shade of yellow, a light citrusy color without any reddish or brownish t…" at bounding box center [355, 229] width 216 height 20
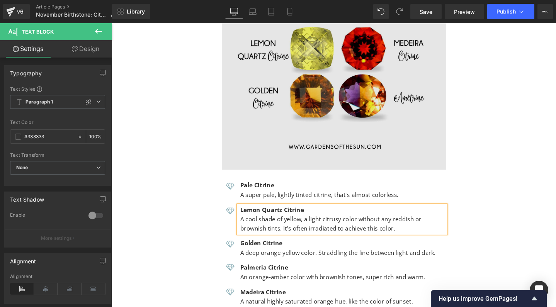
scroll to position [4004, 0]
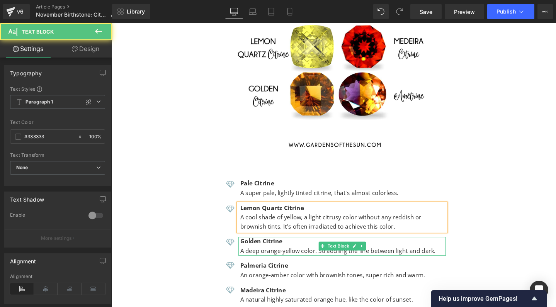
click at [289, 259] on span "A deep orange-yellow color. Straddling the line between light and dark." at bounding box center [350, 263] width 206 height 9
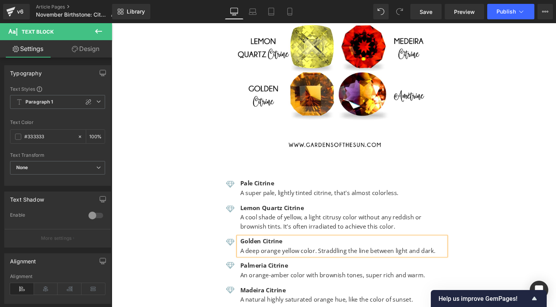
click at [330, 259] on span "A deep orange yellow color. Straddling the line between light and dark." at bounding box center [349, 263] width 205 height 9
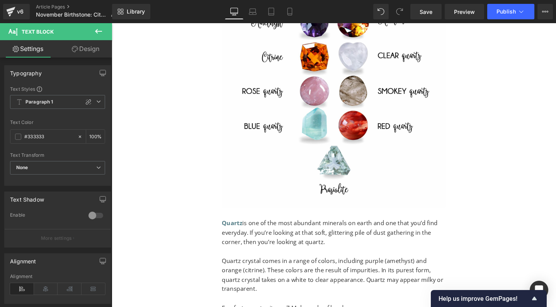
scroll to position [4333, 0]
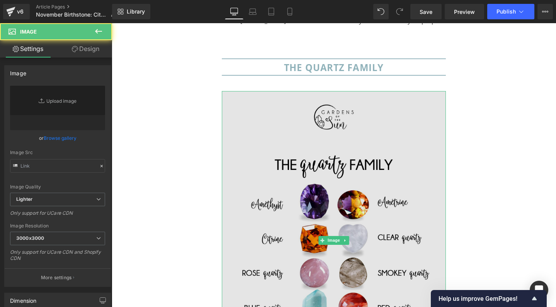
click at [340, 213] on div "Image" at bounding box center [346, 252] width 236 height 314
type input "[URL][DOMAIN_NAME]"
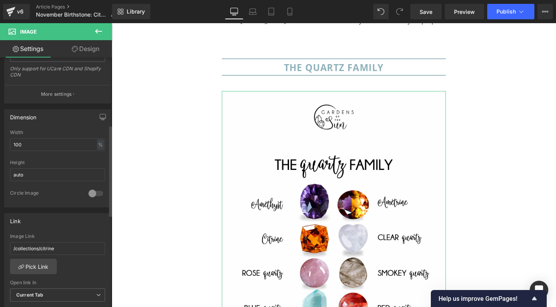
scroll to position [268, 0]
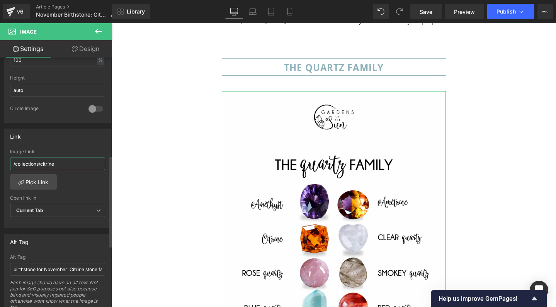
click at [48, 164] on input "/collections/citrine" at bounding box center [57, 164] width 95 height 13
click at [57, 162] on input "/collections/quartz=jewelry" at bounding box center [57, 164] width 95 height 13
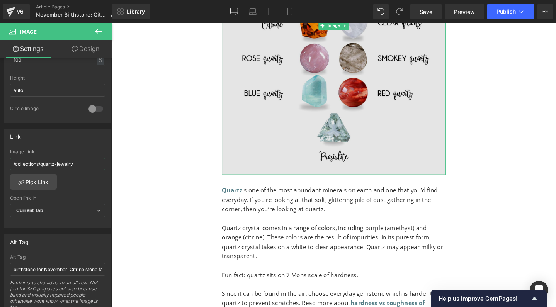
scroll to position [4559, 0]
type input "/collections/quartz-jewelry"
click at [306, 112] on img at bounding box center [346, 25] width 236 height 314
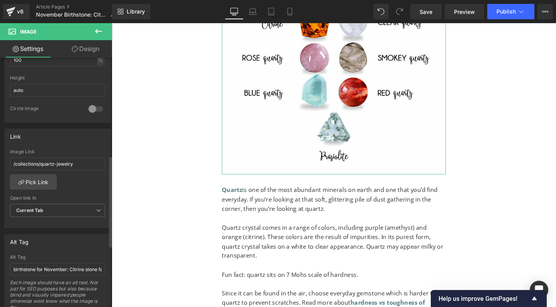
click at [87, 98] on div "Height auto" at bounding box center [57, 90] width 95 height 30
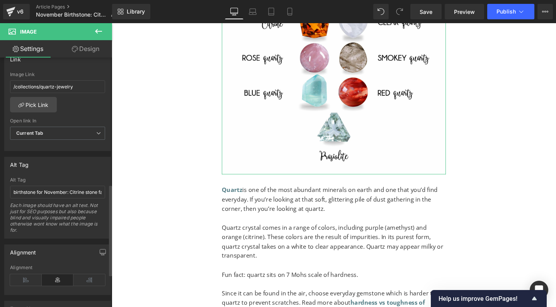
scroll to position [368, 0]
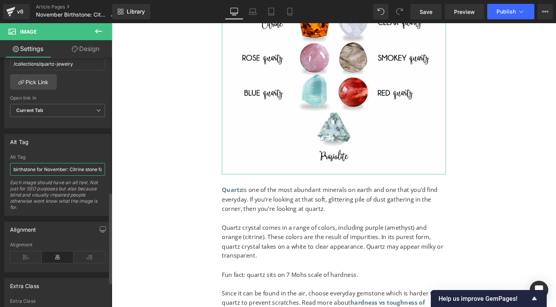
click at [62, 167] on input "birthstone for November: Citrine stone family" at bounding box center [57, 169] width 95 height 13
click at [62, 168] on input "quartz gemstone family including citrine" at bounding box center [57, 169] width 95 height 13
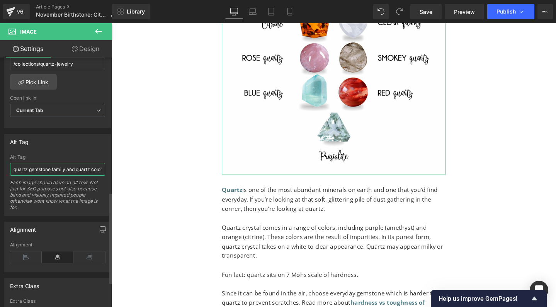
type input "quartz gemstone family and quartz colors including citrine"
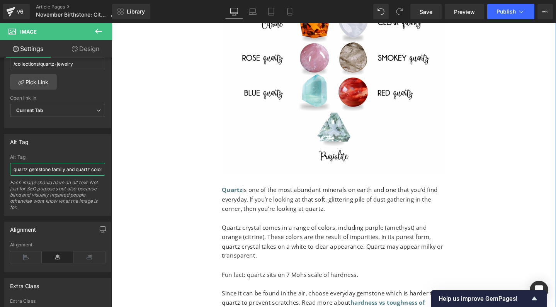
click at [295, 234] on p "Quartz crystal comes in a range of colors, including purple (amethyst) and oran…" at bounding box center [346, 253] width 236 height 39
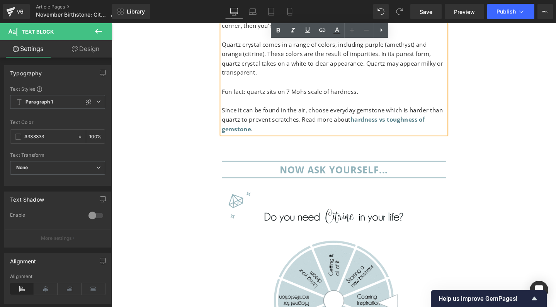
scroll to position [4753, 0]
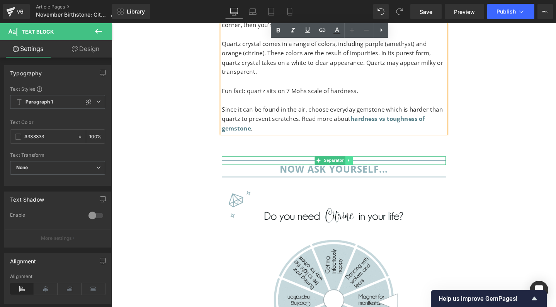
click at [361, 167] on icon at bounding box center [361, 168] width 1 height 3
click at [363, 166] on icon at bounding box center [365, 168] width 4 height 4
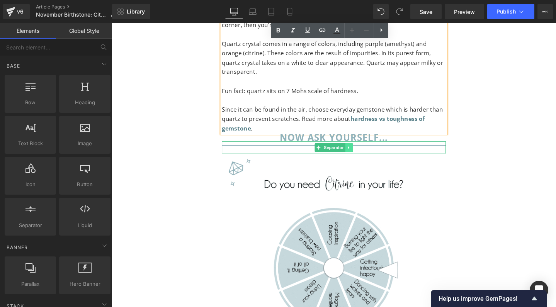
click at [361, 152] on icon at bounding box center [361, 154] width 4 height 5
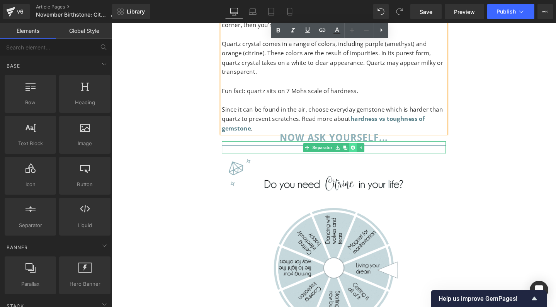
click at [363, 152] on icon at bounding box center [365, 154] width 4 height 4
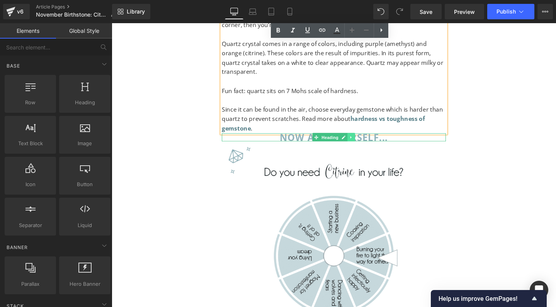
click at [363, 142] on icon at bounding box center [363, 143] width 1 height 3
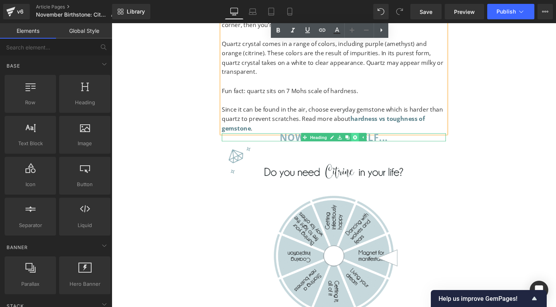
click at [366, 141] on icon at bounding box center [368, 143] width 4 height 4
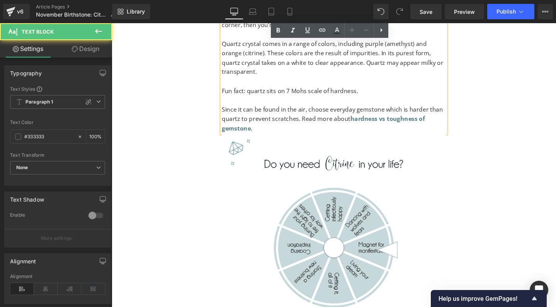
click at [272, 109] on p "Since it can be found in the air, choose everyday gemstone which is harder than…" at bounding box center [346, 124] width 236 height 30
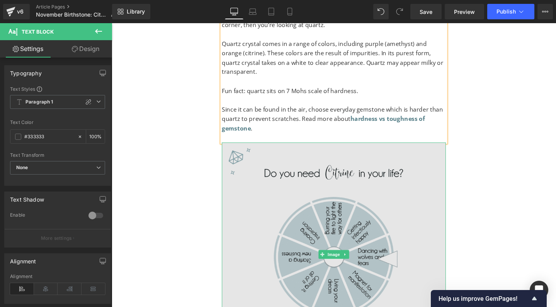
click at [327, 289] on img at bounding box center [346, 267] width 236 height 236
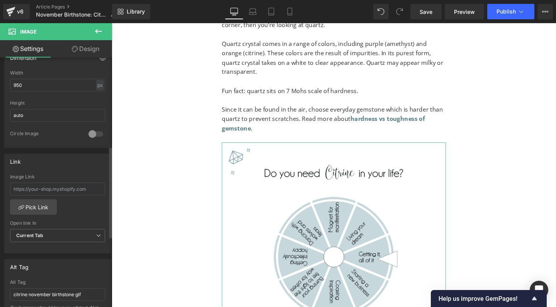
scroll to position [245, 0]
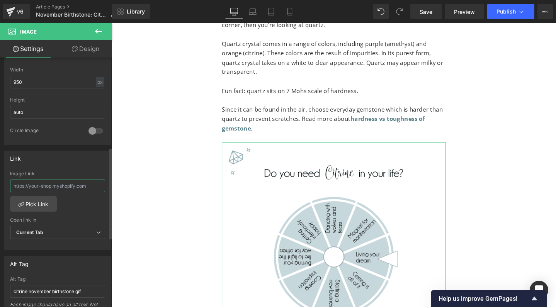
click at [36, 187] on input "text" at bounding box center [57, 186] width 95 height 13
paste input "The citrine birthstone meaning starts with joy. This is a feel-good stone, know…"
type input "The citrine birthstone meaning starts with joy. This is a feel-good stone, know…"
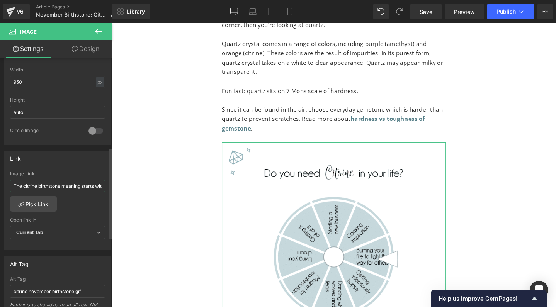
click at [61, 185] on input "The citrine birthstone meaning starts with joy. This is a feel-good stone, know…" at bounding box center [57, 186] width 95 height 13
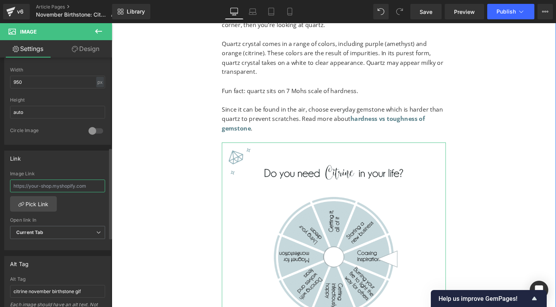
paste input "[URL][DOMAIN_NAME]"
type input "[URL][DOMAIN_NAME]"
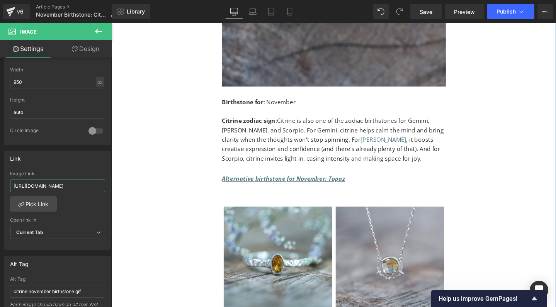
scroll to position [1599, 0]
click at [357, 183] on p "Alternative birthstone for November: Topaz" at bounding box center [346, 188] width 236 height 10
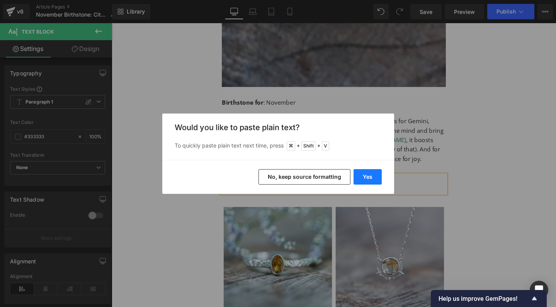
click at [370, 177] on button "Yes" at bounding box center [368, 176] width 28 height 15
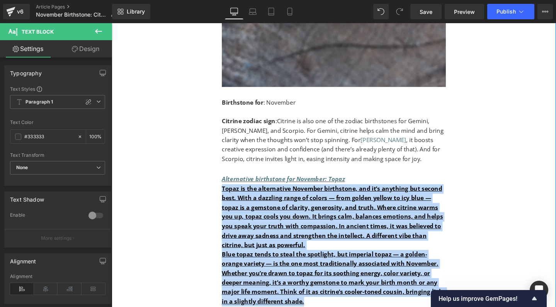
drag, startPoint x: 317, startPoint y: 299, endPoint x: 220, endPoint y: 181, distance: 152.4
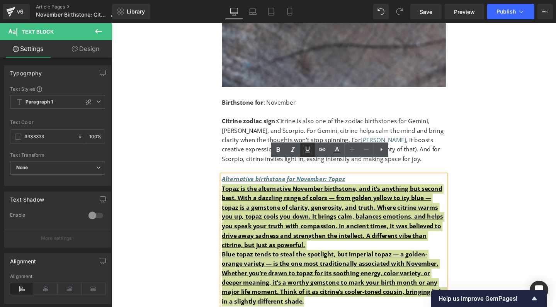
click at [306, 148] on icon at bounding box center [307, 149] width 9 height 9
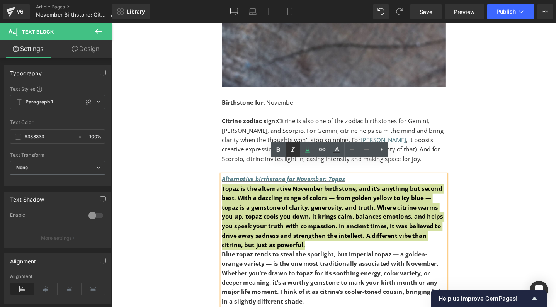
click at [293, 150] on icon at bounding box center [293, 149] width 4 height 5
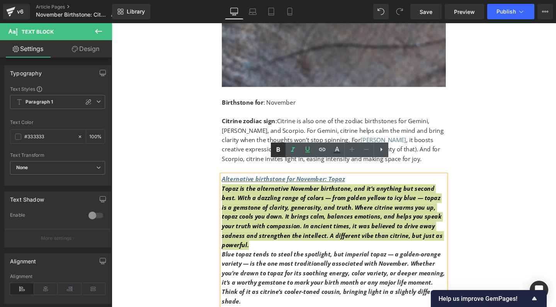
click at [280, 150] on icon at bounding box center [278, 149] width 9 height 9
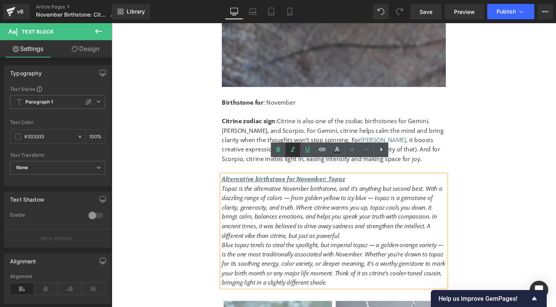
click at [294, 150] on icon at bounding box center [292, 149] width 9 height 9
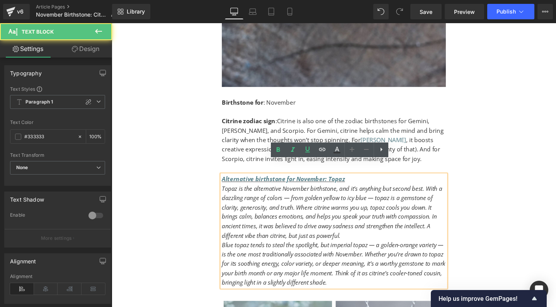
click at [313, 265] on icon "Blue topaz tends to steal the spotlight, but imperial topaz — a golden-orange v…" at bounding box center [345, 276] width 235 height 48
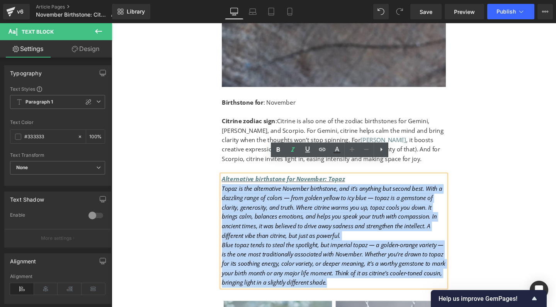
drag, startPoint x: 384, startPoint y: 279, endPoint x: 223, endPoint y: 180, distance: 188.9
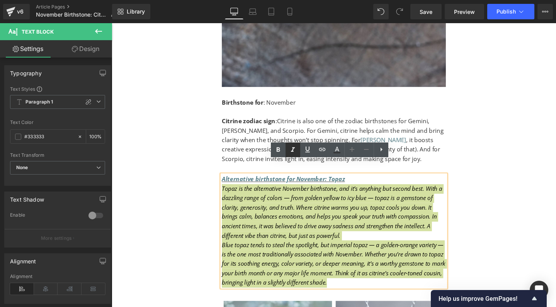
click at [293, 151] on icon at bounding box center [293, 149] width 4 height 5
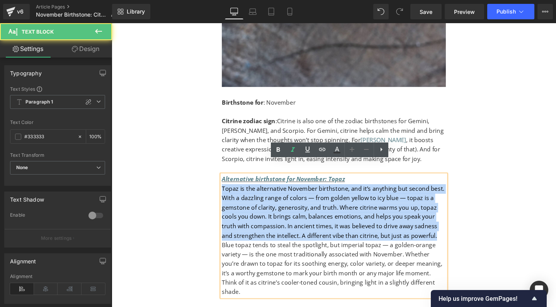
click at [322, 193] on p "Topaz is the alternative November birthstone, and it’s anything but second best…" at bounding box center [346, 223] width 236 height 60
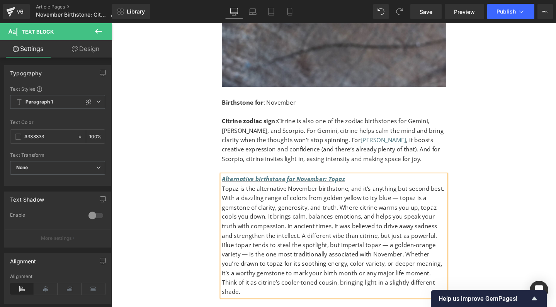
click at [410, 193] on p "Topaz is the alternative November birthstone, and it’s anything but second best…" at bounding box center [346, 223] width 236 height 60
click at [316, 203] on p "Topaz is the alternative November birthstone, and it’s anything but second best…" at bounding box center [346, 223] width 236 height 60
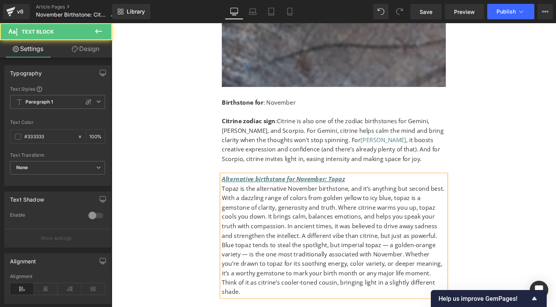
click at [233, 252] on p "Blue topaz tends to steal the spotlight, but imperial topaz — a golden-orange v…" at bounding box center [346, 282] width 236 height 60
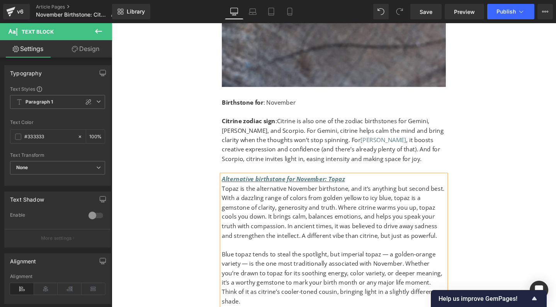
click at [397, 262] on p "Blue topaz tends to steal the spotlight, but imperial topaz — a golden-orange v…" at bounding box center [346, 292] width 236 height 60
click at [422, 262] on p "Blue topaz tends to steal the spotlight, but imperial topaz (a golden-orange va…" at bounding box center [346, 292] width 236 height 60
click at [252, 262] on p "Blue topaz tends to steal the spotlight, but imperial topaz (a golden orange va…" at bounding box center [346, 292] width 236 height 60
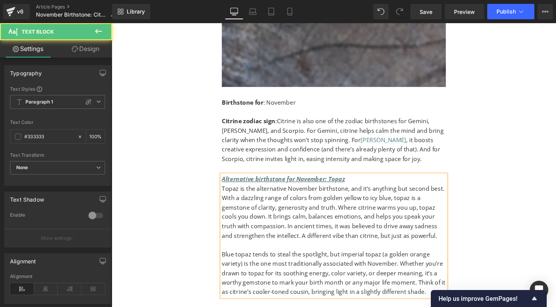
click at [376, 272] on p "Blue topaz tends to steal the spotlight, but imperial topaz (a golden orange va…" at bounding box center [346, 286] width 236 height 49
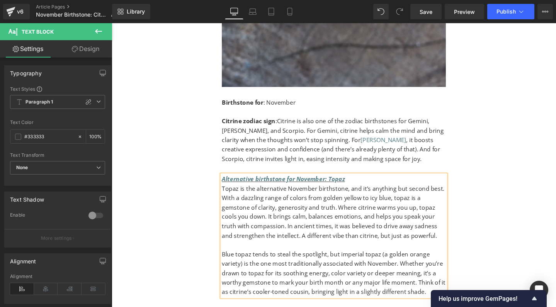
click at [267, 274] on div "Loading Product Data" at bounding box center [278, 276] width 56 height 9
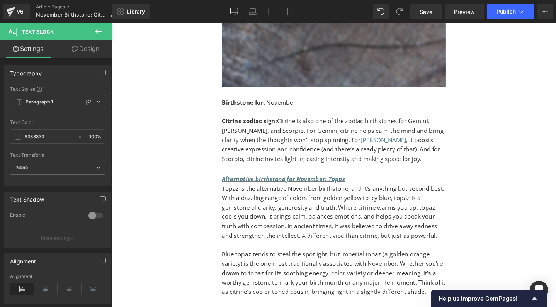
click at [270, 274] on div "Loading Product Data" at bounding box center [278, 276] width 56 height 9
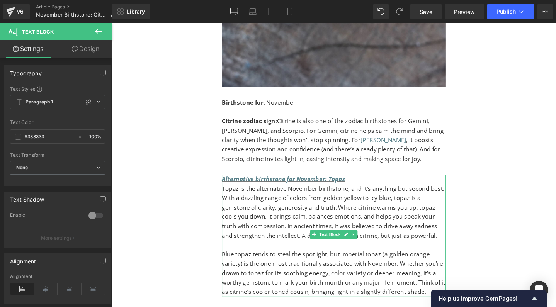
click at [269, 276] on div "Loading Product Data" at bounding box center [278, 276] width 56 height 9
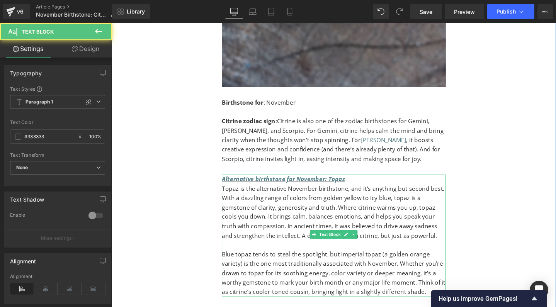
click at [266, 272] on p "Blue topaz tends to steal the spotlight, but imperial topaz (a golden orange va…" at bounding box center [346, 286] width 236 height 49
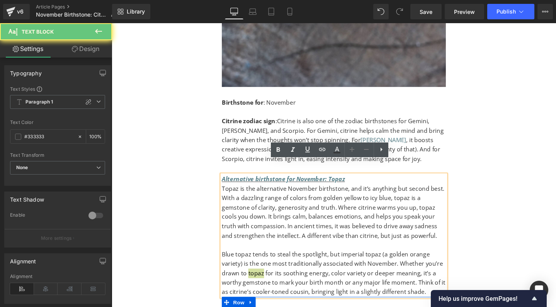
click at [268, 275] on div "Loading Product Data" at bounding box center [278, 276] width 56 height 9
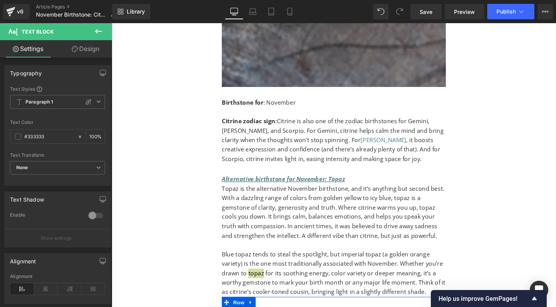
click at [276, 276] on div "Loading Product Data" at bounding box center [278, 276] width 56 height 9
click at [269, 275] on div "Loading Product Data" at bounding box center [278, 276] width 56 height 9
click at [288, 267] on p "Blue topaz tends to steal the spotlight, but imperial topaz (a golden orange va…" at bounding box center [346, 286] width 236 height 49
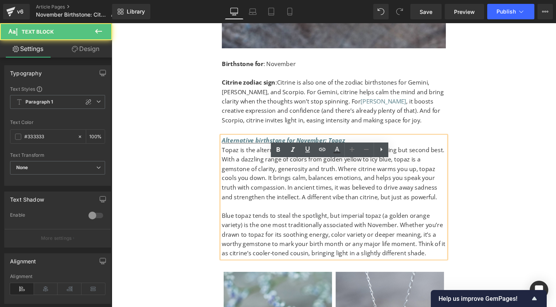
scroll to position [1650, 0]
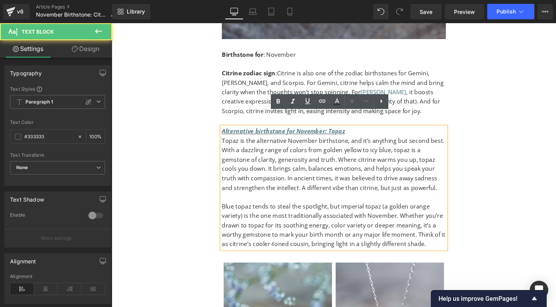
click at [277, 241] on p "Blue topaz tends to steal the spotlight, but imperial topaz (a golden orange va…" at bounding box center [346, 235] width 236 height 49
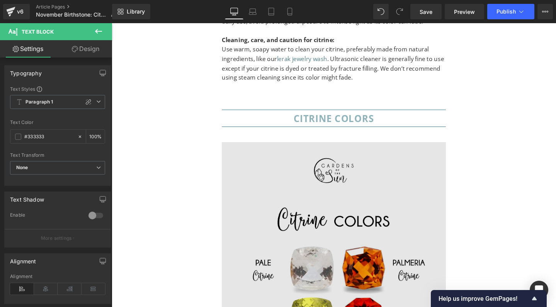
scroll to position [3816, 0]
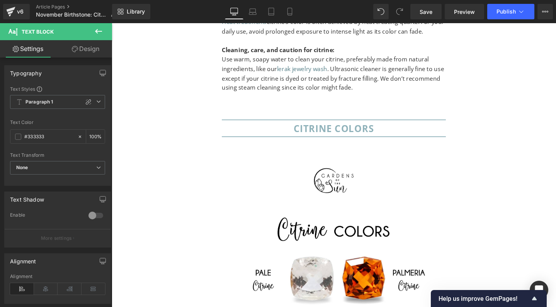
click at [100, 30] on icon at bounding box center [98, 31] width 9 height 9
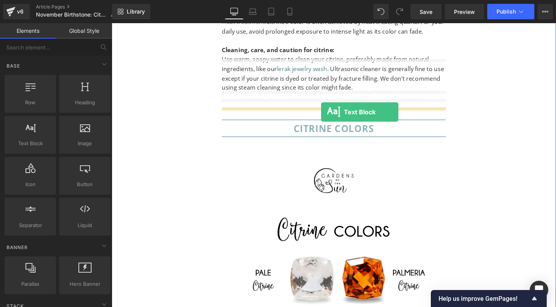
drag, startPoint x: 142, startPoint y: 169, endPoint x: 332, endPoint y: 117, distance: 196.9
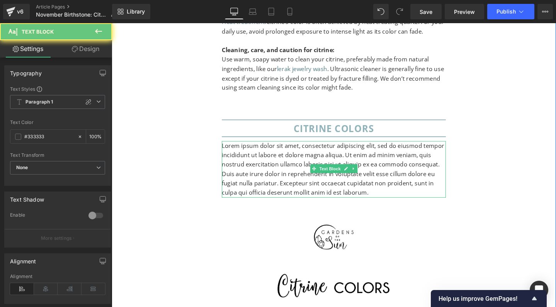
click at [301, 147] on p "Lorem ipsum dolor sit amet, consectetur adipiscing elit, sed do eiusmod tempor …" at bounding box center [346, 177] width 236 height 60
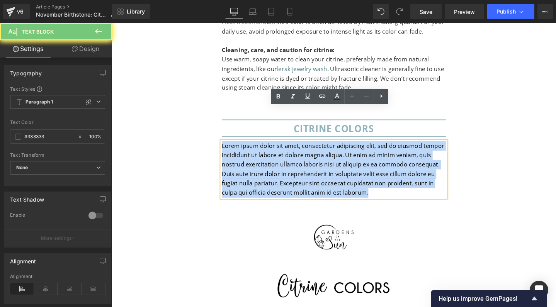
click at [301, 147] on p "Lorem ipsum dolor sit amet, consectetur adipiscing elit, sed do eiusmod tempor …" at bounding box center [346, 177] width 236 height 60
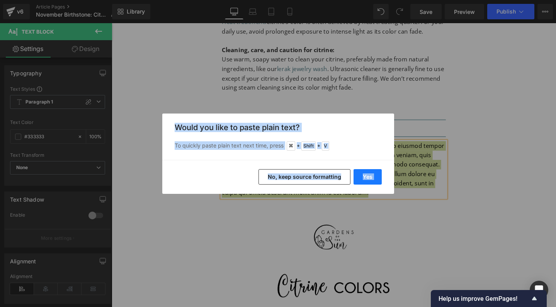
click at [366, 182] on button "Yes" at bounding box center [368, 176] width 28 height 15
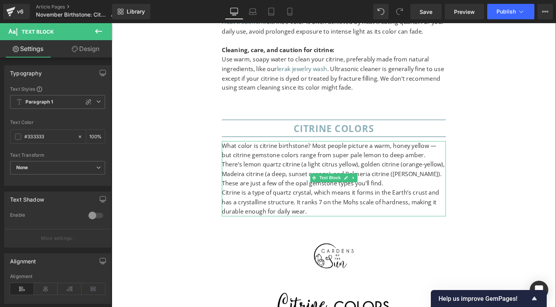
click at [447, 147] on p "What color is citrine birthstone? Most people picture a warm, honey yellow — bu…" at bounding box center [346, 171] width 236 height 49
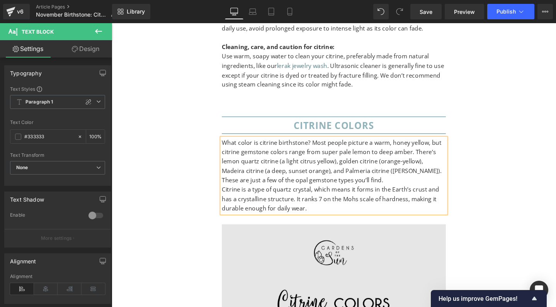
scroll to position [3769, 0]
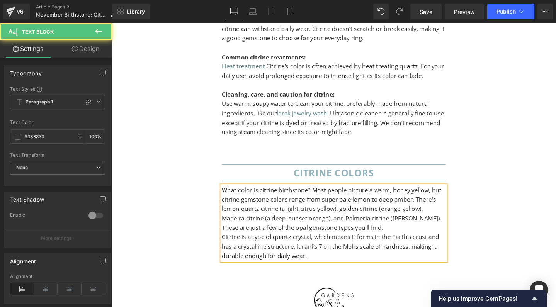
click at [262, 194] on p "What color is citrine birthstone? Most people picture a warm, honey yellow, but…" at bounding box center [346, 218] width 236 height 49
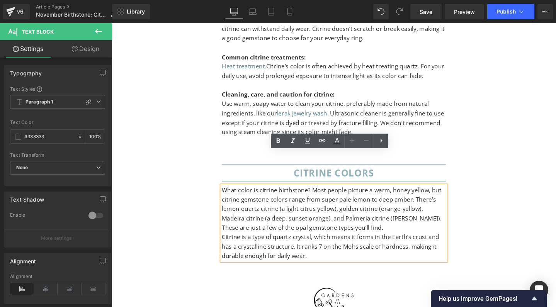
click at [253, 194] on p "What color is citrine birthstone? Most people picture a warm, honey yellow, but…" at bounding box center [346, 218] width 236 height 49
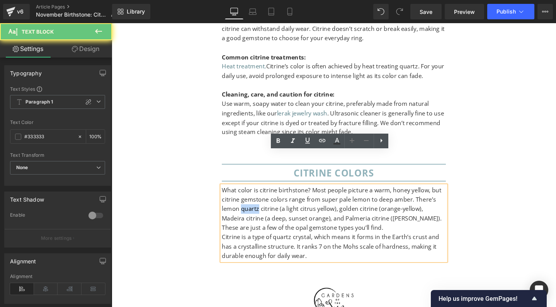
click at [253, 194] on p "What color is citrine birthstone? Most people picture a warm, honey yellow, but…" at bounding box center [346, 218] width 236 height 49
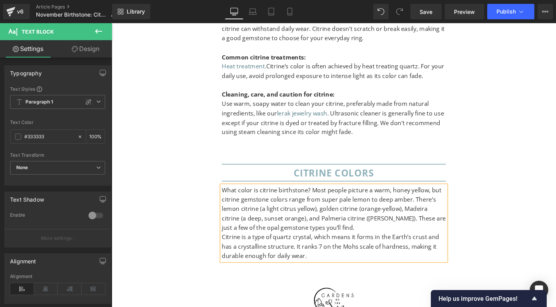
click at [228, 194] on p "What color is citrine birthstone? Most people picture a warm, honey yellow, but…" at bounding box center [346, 218] width 236 height 49
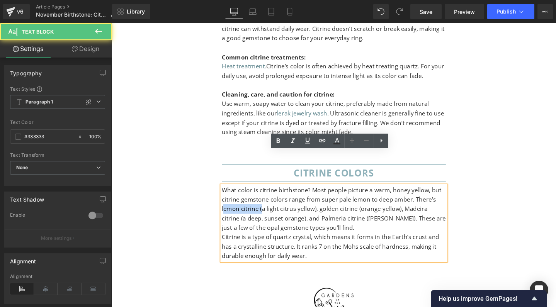
drag, startPoint x: 268, startPoint y: 182, endPoint x: 228, endPoint y: 184, distance: 40.6
click at [228, 194] on p "What color is citrine birthstone? Most people picture a warm, honey yellow, but…" at bounding box center [346, 218] width 236 height 49
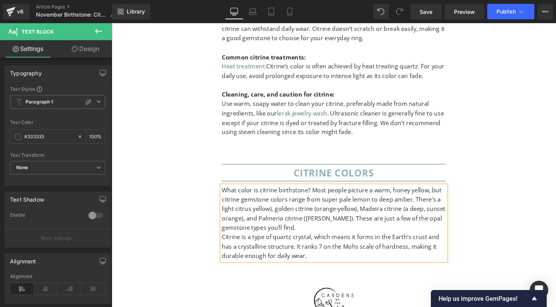
click at [277, 194] on p "What color is citrine birthstone? Most people picture a warm, honey yellow, but…" at bounding box center [346, 218] width 236 height 49
click at [346, 194] on p "What color is citrine birthstone? Most people picture a warm, honey yellow, but…" at bounding box center [346, 218] width 236 height 49
click at [342, 198] on p "What color is citrine birthstone? Most people picture a warm, honey yellow, but…" at bounding box center [346, 218] width 236 height 49
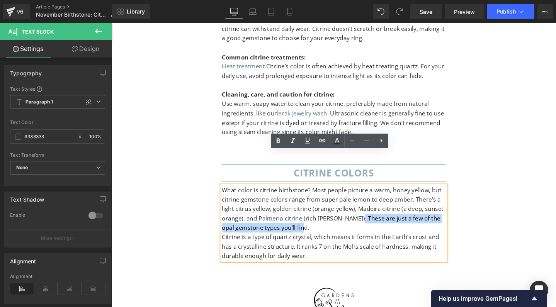
drag, startPoint x: 370, startPoint y: 193, endPoint x: 371, endPoint y: 201, distance: 7.9
click at [371, 201] on p "What color is citrine birthstone? Most people picture a warm, honey yellow, but…" at bounding box center [346, 218] width 236 height 49
click at [381, 204] on p "What color is citrine birthstone? Most people picture a warm, honey yellow, but…" at bounding box center [346, 218] width 236 height 49
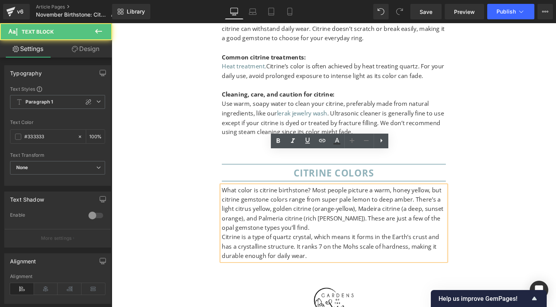
click at [450, 194] on p "What color is citrine birthstone? Most people picture a warm, honey yellow, but…" at bounding box center [346, 218] width 236 height 49
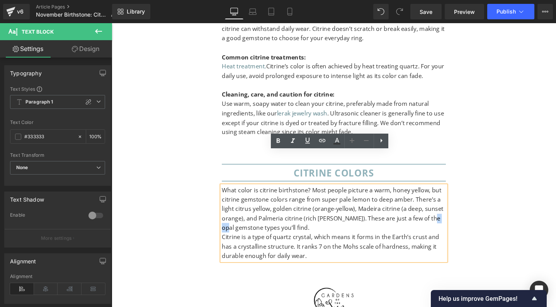
click at [450, 194] on p "What color is citrine birthstone? Most people picture a warm, honey yellow, but…" at bounding box center [346, 218] width 236 height 49
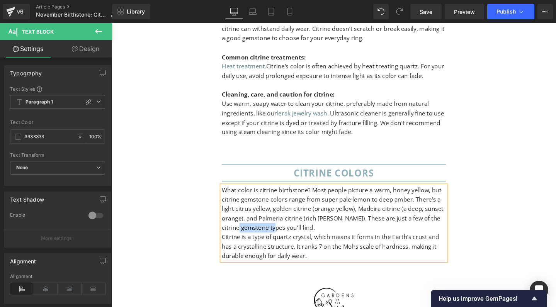
drag, startPoint x: 290, startPoint y: 202, endPoint x: 248, endPoint y: 202, distance: 42.1
click at [248, 202] on p "What color is citrine birthstone? Most people picture a warm, honey yellow, but…" at bounding box center [346, 218] width 236 height 49
click at [231, 243] on p "Citrine is a type of quartz crystal, which means it forms in the Earth’s crust …" at bounding box center [346, 258] width 236 height 30
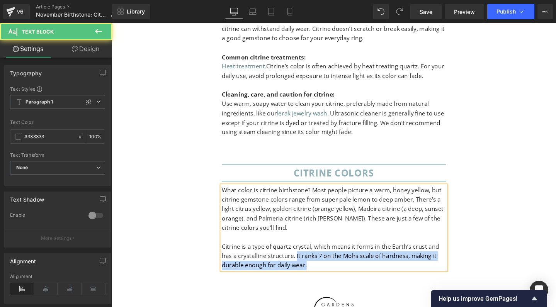
drag, startPoint x: 303, startPoint y: 230, endPoint x: 326, endPoint y: 254, distance: 32.5
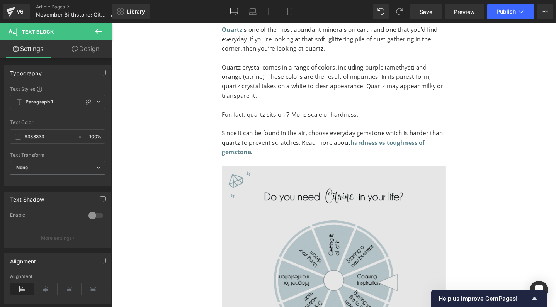
scroll to position [4802, 0]
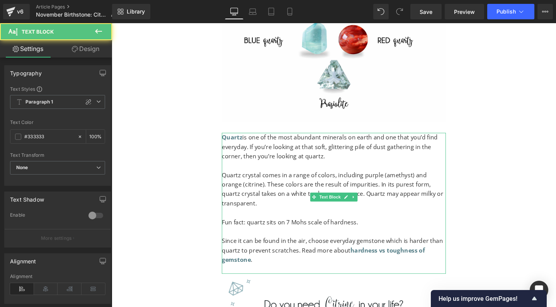
click at [308, 228] on p "Fun fact: quartz sits on 7 Mohs scale of hardness." at bounding box center [346, 233] width 236 height 10
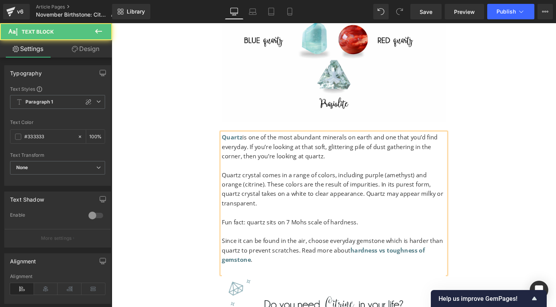
click at [308, 228] on p "Fun fact: quartz sits on 7 Mohs scale of hardness." at bounding box center [346, 233] width 236 height 10
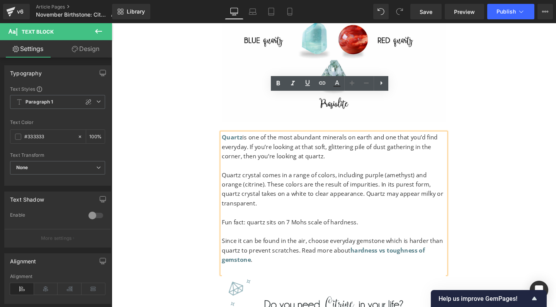
click at [385, 228] on p "Fun fact: quartz sits on 7 Mohs scale of hardness." at bounding box center [346, 233] width 236 height 10
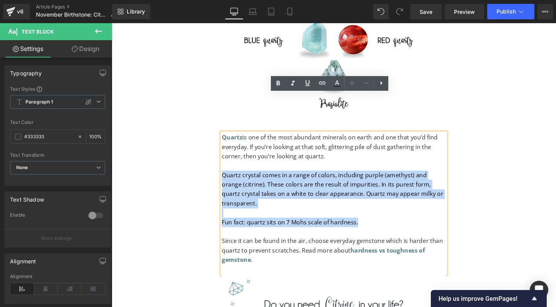
drag, startPoint x: 386, startPoint y: 180, endPoint x: 211, endPoint y: 142, distance: 178.8
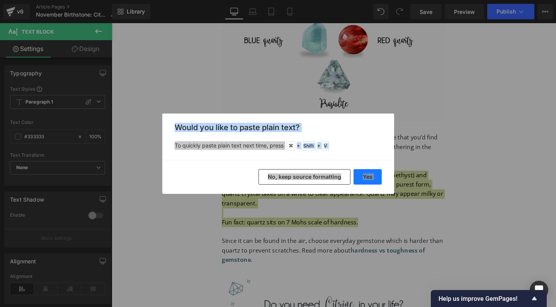
click at [364, 177] on button "Yes" at bounding box center [368, 176] width 28 height 15
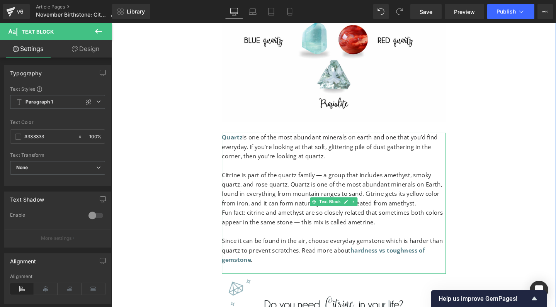
click at [330, 179] on p "Citrine is part of the quartz family — a group that includes amethyst, smoky qu…" at bounding box center [346, 198] width 236 height 39
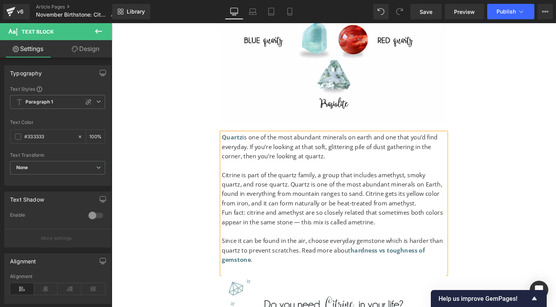
click at [456, 179] on p "Citrine is part of the quartz family, a group that includes amethyst, smoky qua…" at bounding box center [346, 198] width 236 height 39
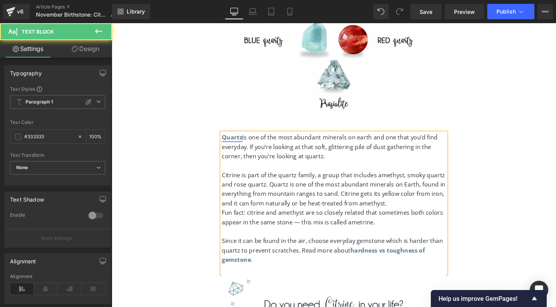
click at [238, 139] on strong "Quartz" at bounding box center [239, 143] width 22 height 9
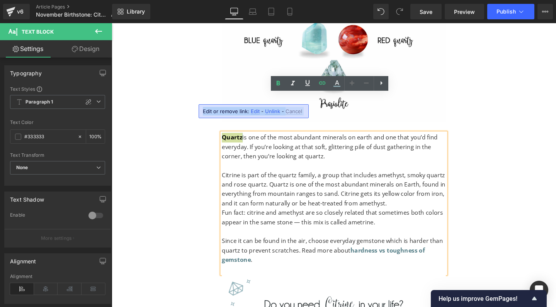
click at [253, 111] on span "Edit" at bounding box center [255, 111] width 9 height 7
type input "/collections/quartz"
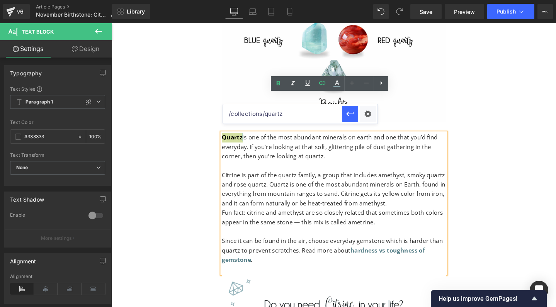
click at [268, 111] on input "/collections/quartz" at bounding box center [282, 113] width 119 height 19
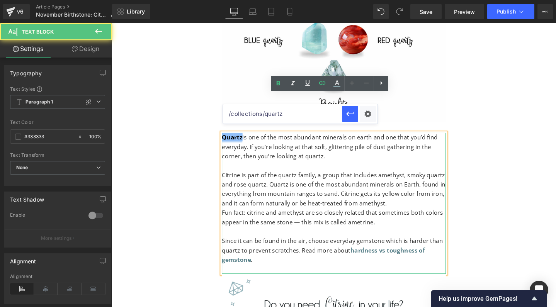
click at [277, 179] on p "Citrine is part of the quartz family, a group that includes amethyst, smoky qua…" at bounding box center [346, 198] width 236 height 39
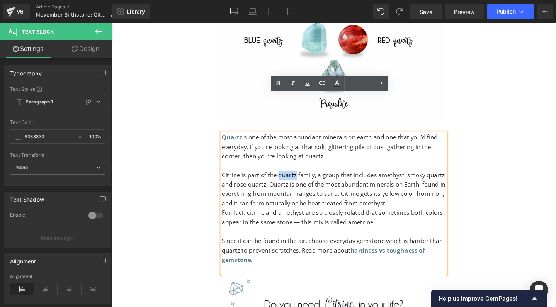
drag, startPoint x: 285, startPoint y: 142, endPoint x: 303, endPoint y: 143, distance: 18.6
click at [303, 179] on p "Citrine is part of the quartz family, a group that includes amethyst, smoky qua…" at bounding box center [346, 198] width 236 height 39
click at [324, 81] on icon at bounding box center [322, 82] width 9 height 9
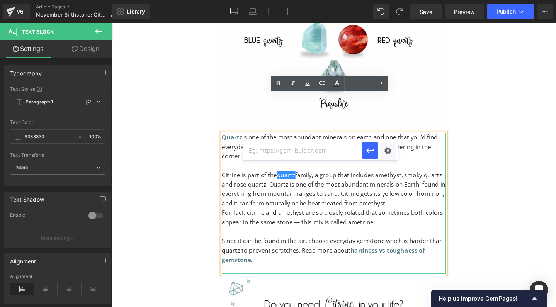
click at [286, 150] on input "text" at bounding box center [302, 150] width 119 height 19
paste input "/collections/quartz"
type input "/collections/quartz"
click at [373, 155] on icon "button" at bounding box center [370, 150] width 9 height 9
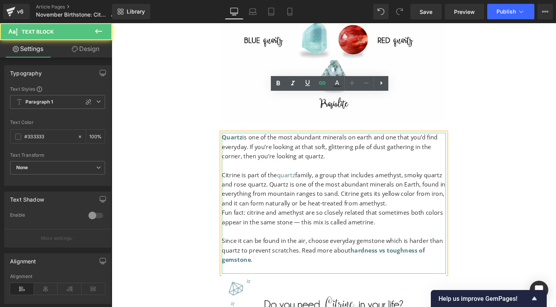
click at [306, 218] on p "Fun fact: citrine and amethyst are so closely related that sometimes both color…" at bounding box center [346, 228] width 236 height 20
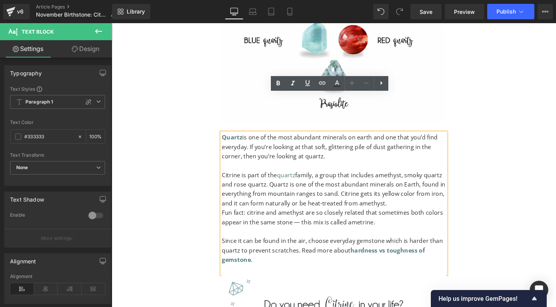
click at [344, 179] on p "Citrine is part of the quartz family, a group that includes amethyst, smoky qua…" at bounding box center [346, 198] width 236 height 39
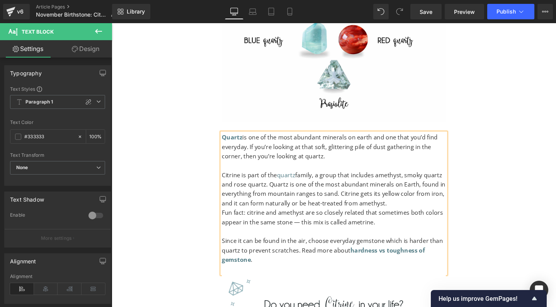
click at [330, 179] on p "Citrine is part of the quartz family, a group that includes amethyst, smoky qua…" at bounding box center [346, 198] width 236 height 39
click at [230, 218] on p "Fun fact: citrine and amethyst are so closely related that sometimes both color…" at bounding box center [346, 228] width 236 height 20
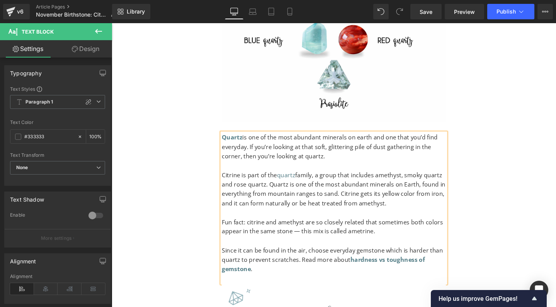
click at [306, 228] on p "Fun fact: citrine and amethyst are so closely related that sometimes both color…" at bounding box center [346, 238] width 236 height 20
click at [290, 248] on p at bounding box center [346, 253] width 236 height 10
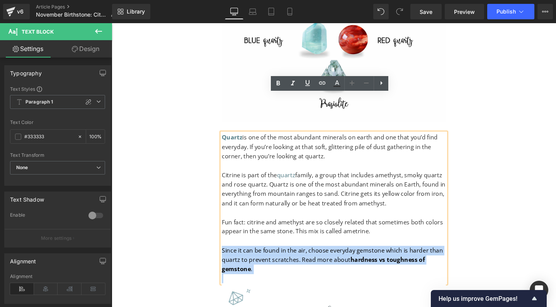
drag, startPoint x: 276, startPoint y: 243, endPoint x: 213, endPoint y: 214, distance: 68.8
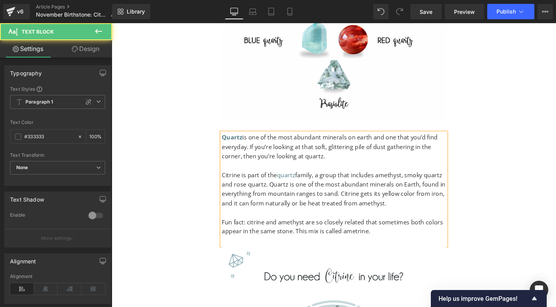
drag, startPoint x: 357, startPoint y: 121, endPoint x: 221, endPoint y: 97, distance: 137.5
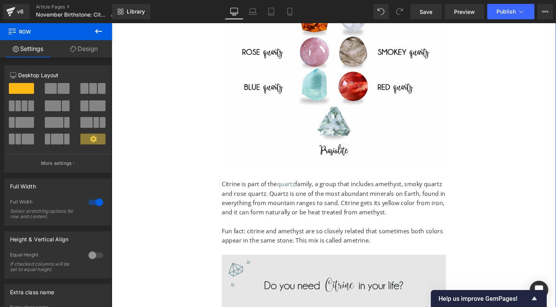
scroll to position [4634, 0]
